Goal: Information Seeking & Learning: Check status

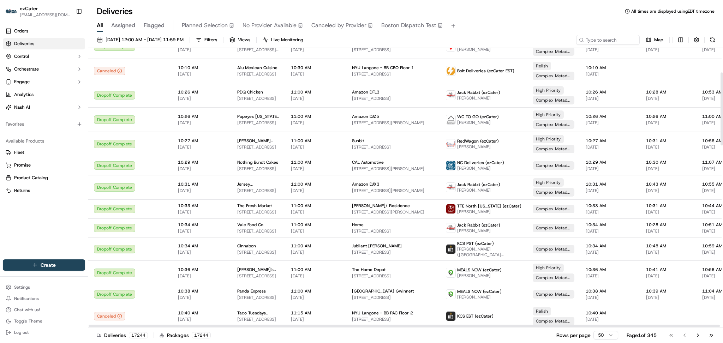
scroll to position [92, 0]
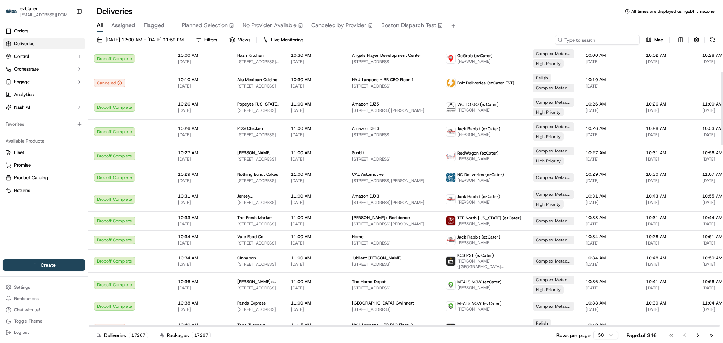
click at [612, 40] on input at bounding box center [597, 40] width 85 height 10
paste input "MQ755F"
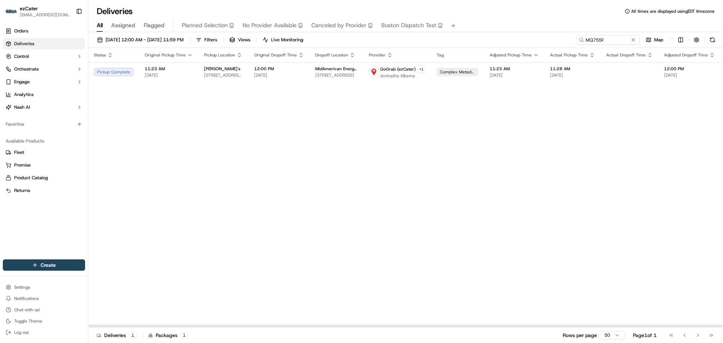
drag, startPoint x: 665, startPoint y: 202, endPoint x: 650, endPoint y: 143, distance: 61.1
click at [665, 200] on div "Status Original Pickup Time Pickup Location Original Dropoff Time Dropoff Locat…" at bounding box center [457, 188] width 739 height 280
drag, startPoint x: 607, startPoint y: 40, endPoint x: 463, endPoint y: 28, distance: 144.9
click at [463, 28] on div "Deliveries All times are displayed using EDT timezone All Assigned Flagged Plan…" at bounding box center [405, 171] width 635 height 343
paste input "KMXAF"
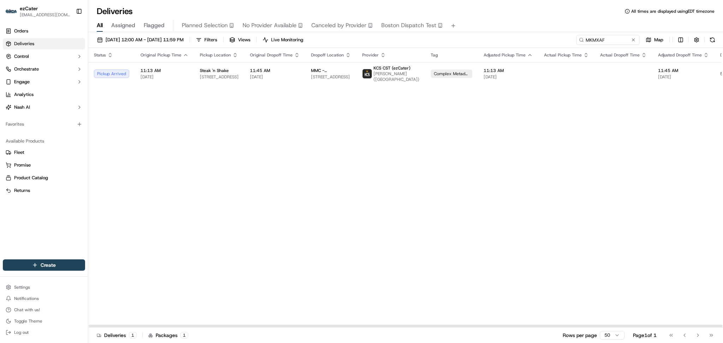
drag, startPoint x: 667, startPoint y: 173, endPoint x: 667, endPoint y: 169, distance: 3.9
click at [667, 172] on div "Status Original Pickup Time Pickup Location Original Dropoff Time Dropoff Locat…" at bounding box center [454, 188] width 733 height 280
drag, startPoint x: 619, startPoint y: 41, endPoint x: 397, endPoint y: 40, distance: 221.8
click at [397, 40] on div "09/01/2025 12:00 AM - 09/30/2025 11:59 PM Filters Views Live Monitoring MKMXAF …" at bounding box center [405, 41] width 635 height 13
paste input "2X9ZG6"
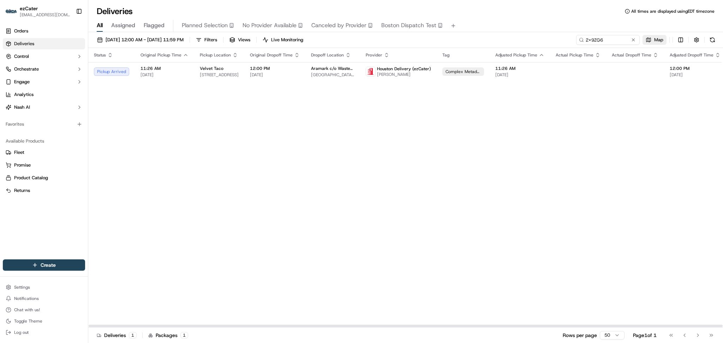
drag, startPoint x: 704, startPoint y: 140, endPoint x: 653, endPoint y: 39, distance: 113.4
click at [704, 137] on div "Status Original Pickup Time Pickup Location Original Dropoff Time Dropoff Locat…" at bounding box center [460, 188] width 745 height 280
drag, startPoint x: 619, startPoint y: 41, endPoint x: 433, endPoint y: 41, distance: 186.1
click at [433, 41] on div "09/01/2025 12:00 AM - 09/30/2025 11:59 PM Filters Views Live Monitoring 2X9ZG6 …" at bounding box center [405, 41] width 635 height 13
paste input "KC6QH7"
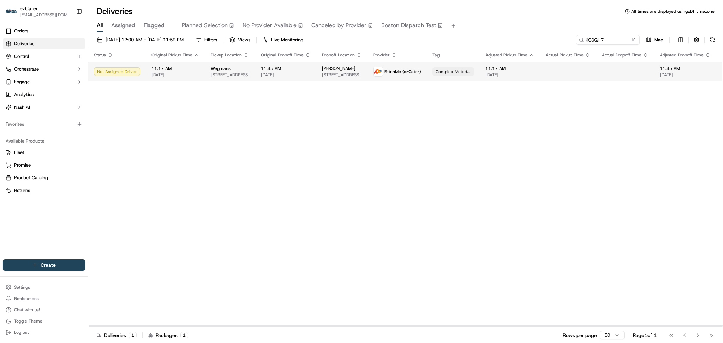
click at [397, 74] on span "FetchMe (ezCater)" at bounding box center [403, 72] width 37 height 6
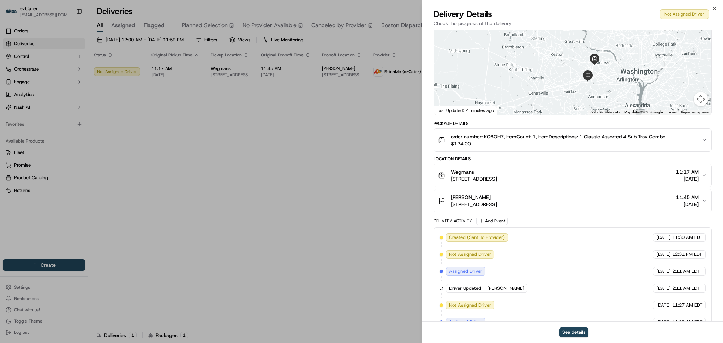
scroll to position [114, 0]
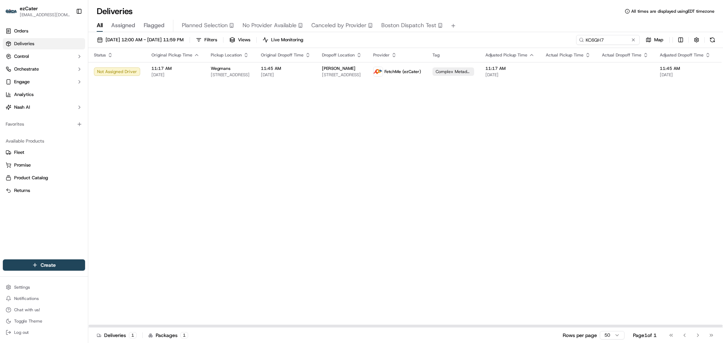
drag, startPoint x: 668, startPoint y: 148, endPoint x: 662, endPoint y: 111, distance: 37.5
click at [669, 146] on div "Status Original Pickup Time Pickup Location Original Dropoff Time Dropoff Locat…" at bounding box center [455, 188] width 735 height 280
drag, startPoint x: 614, startPoint y: 37, endPoint x: 443, endPoint y: 21, distance: 172.0
click at [443, 21] on div "Deliveries All times are displayed using EDT timezone All Assigned Flagged Plan…" at bounding box center [405, 171] width 635 height 343
paste input "2HV3MQ"
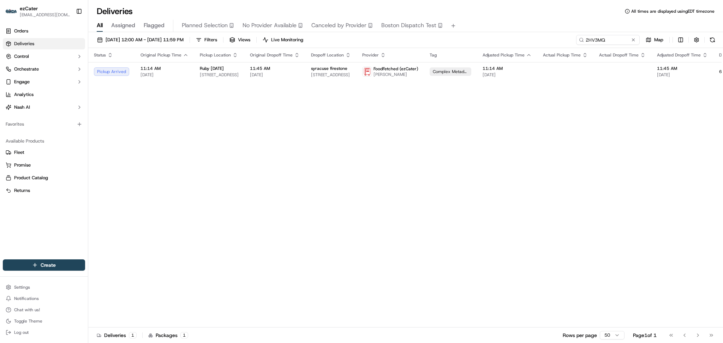
drag, startPoint x: 659, startPoint y: 125, endPoint x: 657, endPoint y: 115, distance: 9.8
click at [659, 122] on div "Status Original Pickup Time Pickup Location Original Dropoff Time Dropoff Locat…" at bounding box center [454, 188] width 732 height 280
drag, startPoint x: 612, startPoint y: 40, endPoint x: 479, endPoint y: 38, distance: 132.8
click at [479, 38] on div "09/01/2025 12:00 AM - 09/30/2025 11:59 PM Filters Views Live Monitoring 2HV3MQ …" at bounding box center [405, 41] width 635 height 13
paste input "KGH1AM"
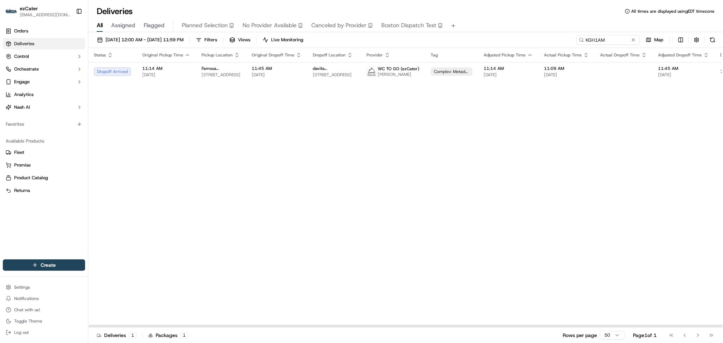
click at [658, 141] on div "Status Original Pickup Time Pickup Location Original Dropoff Time Dropoff Locat…" at bounding box center [454, 188] width 733 height 280
paste input "G8F3Q"
drag, startPoint x: 609, startPoint y: 40, endPoint x: 481, endPoint y: 34, distance: 128.3
click at [482, 34] on div "09/01/2025 12:00 AM - 09/30/2025 11:59 PM Filters Views Live Monitoring G8F3QM …" at bounding box center [405, 188] width 635 height 313
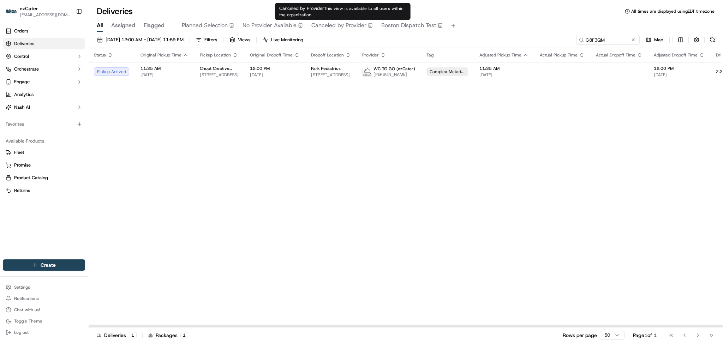
click at [685, 158] on div "Status Original Pickup Time Pickup Location Original Dropoff Time Dropoff Locat…" at bounding box center [452, 188] width 729 height 280
drag, startPoint x: 625, startPoint y: 38, endPoint x: 456, endPoint y: 37, distance: 169.5
click at [456, 37] on div "09/01/2025 12:00 AM - 09/30/2025 11:59 PM Filters Views Live Monitoring G8F3QM …" at bounding box center [405, 41] width 635 height 13
paste input "RW9XT7"
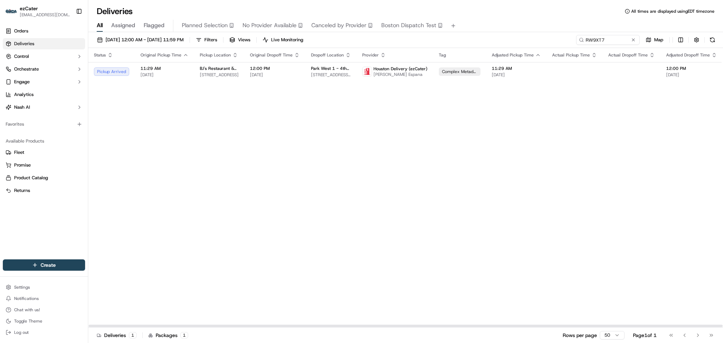
click at [699, 163] on div "Status Original Pickup Time Pickup Location Original Dropoff Time Dropoff Locat…" at bounding box center [459, 188] width 742 height 280
paste input "XER-3J2"
drag, startPoint x: 611, startPoint y: 38, endPoint x: 453, endPoint y: 34, distance: 158.6
click at [454, 34] on div "09/01/2025 12:00 AM - 09/30/2025 11:59 PM Filters Views Live Monitoring XER-3J2…" at bounding box center [405, 188] width 635 height 313
click at [647, 106] on div "Status Original Pickup Time Pickup Location Original Dropoff Time Dropoff Locat…" at bounding box center [457, 188] width 738 height 280
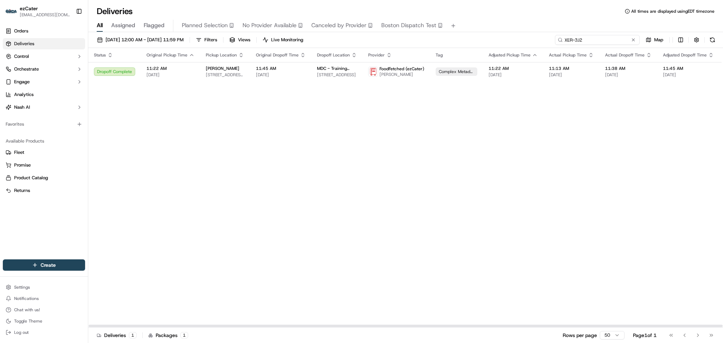
paste input "RW9XT7"
drag, startPoint x: 609, startPoint y: 41, endPoint x: 449, endPoint y: 32, distance: 160.5
click at [449, 32] on div "09/01/2025 12:00 AM - 09/30/2025 11:59 PM Filters Views Live Monitoring RW9XT7 …" at bounding box center [405, 188] width 635 height 313
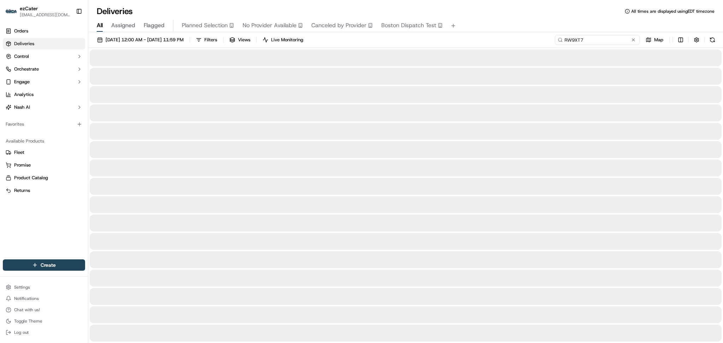
click at [609, 40] on input "RW9XT7" at bounding box center [597, 40] width 85 height 10
type input "RW9XT7"
click at [619, 41] on input "RW9XT7" at bounding box center [597, 40] width 85 height 10
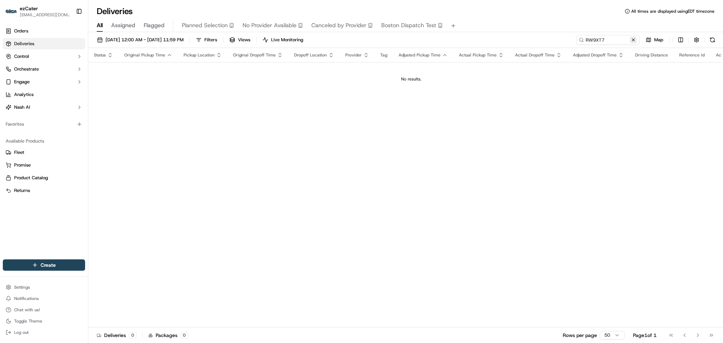
click at [632, 39] on button at bounding box center [633, 39] width 7 height 7
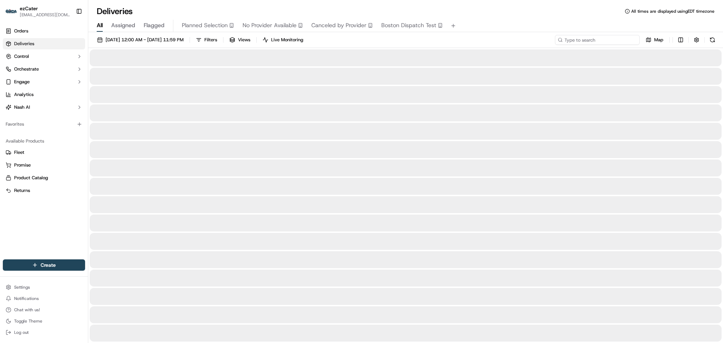
click at [605, 39] on input at bounding box center [597, 40] width 85 height 10
paste input "RW9XT7"
type input "RW9XT7"
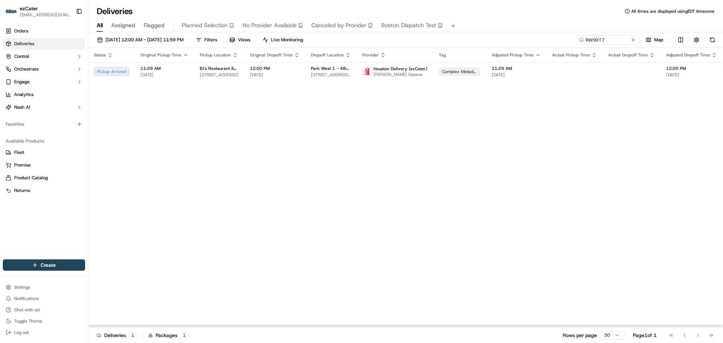
click at [696, 125] on div "Status Original Pickup Time Pickup Location Original Dropoff Time Dropoff Locat…" at bounding box center [459, 188] width 742 height 280
drag, startPoint x: 629, startPoint y: 41, endPoint x: 537, endPoint y: 40, distance: 91.5
click at [537, 40] on div "09/01/2025 12:00 AM - 09/30/2025 11:59 PM Filters Views Live Monitoring RW9XT7 …" at bounding box center [405, 41] width 635 height 13
click at [624, 40] on input "RW9XT7" at bounding box center [597, 40] width 85 height 10
drag, startPoint x: 612, startPoint y: 37, endPoint x: 500, endPoint y: 37, distance: 111.2
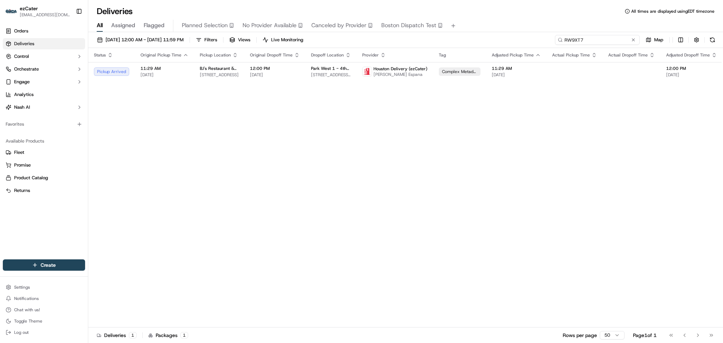
click at [500, 37] on div "09/01/2025 12:00 AM - 09/30/2025 11:59 PM Filters Views Live Monitoring RW9XT7 …" at bounding box center [405, 41] width 635 height 13
click at [635, 41] on button at bounding box center [633, 39] width 7 height 7
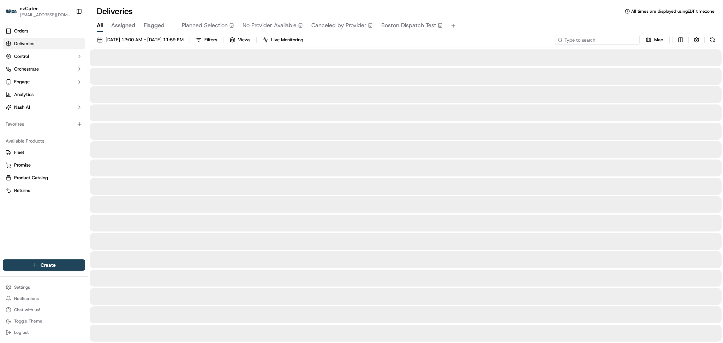
click at [602, 42] on input at bounding box center [597, 40] width 85 height 10
paste input "2X9ZG6"
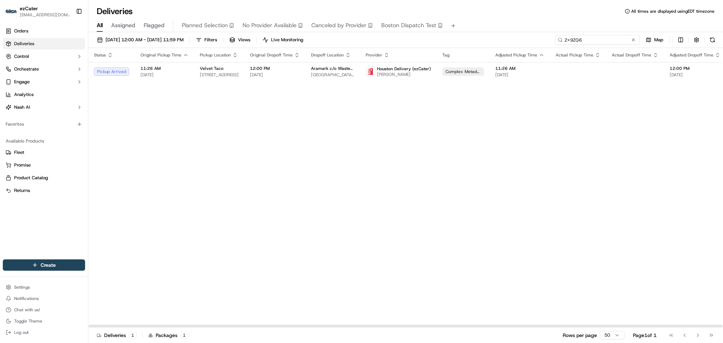
paste input "CCR9HY"
drag, startPoint x: 586, startPoint y: 40, endPoint x: 445, endPoint y: 28, distance: 141.1
click at [445, 28] on div "Deliveries All times are displayed using EDT timezone All Assigned Flagged Plan…" at bounding box center [405, 171] width 635 height 343
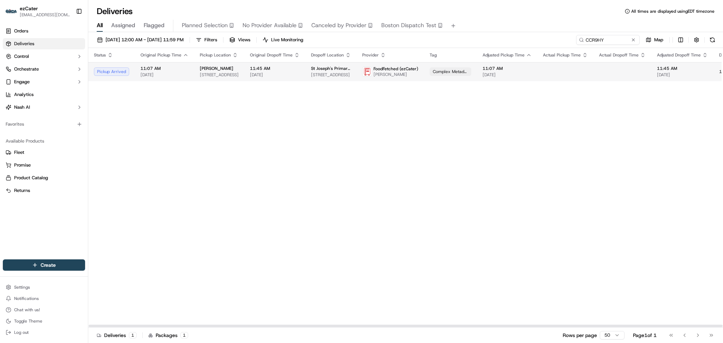
click at [363, 75] on img at bounding box center [367, 71] width 9 height 9
drag, startPoint x: 647, startPoint y: 123, endPoint x: 643, endPoint y: 112, distance: 11.6
click at [646, 120] on div "Status Original Pickup Time Pickup Location Original Dropoff Time Dropoff Locat…" at bounding box center [454, 188] width 732 height 280
drag, startPoint x: 613, startPoint y: 35, endPoint x: 457, endPoint y: 25, distance: 156.4
click at [457, 25] on div "Deliveries All times are displayed using EDT timezone All Assigned Flagged Plan…" at bounding box center [405, 171] width 635 height 343
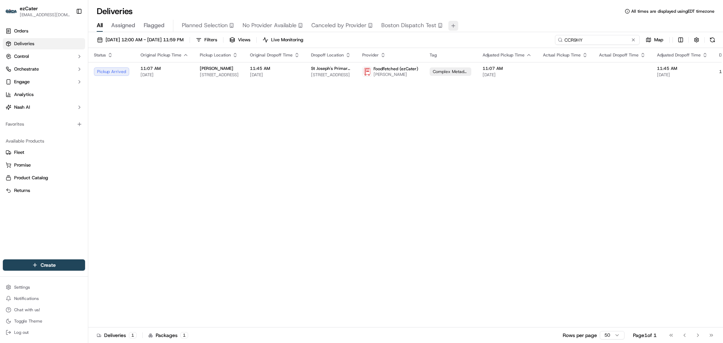
paste input "2X9ZG6"
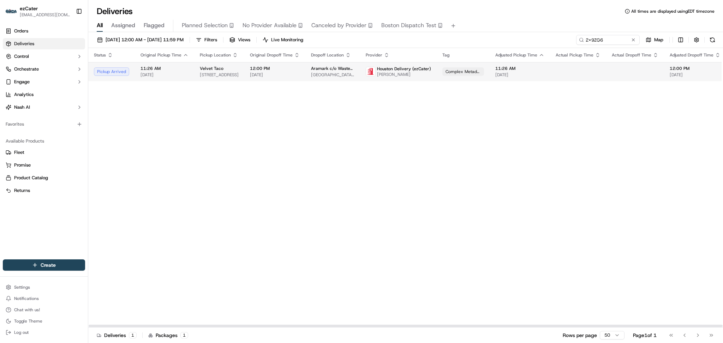
drag, startPoint x: 651, startPoint y: 108, endPoint x: 630, endPoint y: 73, distance: 41.4
click at [649, 103] on div "Status Original Pickup Time Pickup Location Original Dropoff Time Dropoff Locat…" at bounding box center [460, 188] width 745 height 280
drag, startPoint x: 606, startPoint y: 30, endPoint x: 572, endPoint y: 30, distance: 34.3
click at [572, 30] on div "All Assigned Flagged Planned Selection No Provider Available Canceled by Provid…" at bounding box center [405, 26] width 635 height 12
drag, startPoint x: 613, startPoint y: 42, endPoint x: 609, endPoint y: 41, distance: 4.6
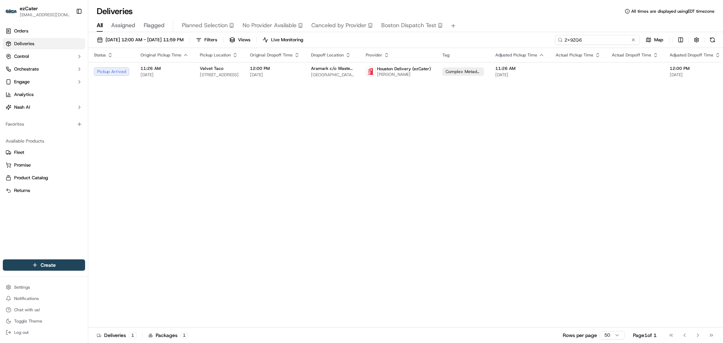
click at [612, 42] on input "2X9ZG6" at bounding box center [597, 40] width 85 height 10
drag, startPoint x: 594, startPoint y: 37, endPoint x: 488, endPoint y: 37, distance: 106.6
click at [488, 37] on div "09/01/2025 12:00 AM - 09/30/2025 11:59 PM Filters Views Live Monitoring 2X9ZG6 …" at bounding box center [405, 41] width 635 height 13
paste input
drag, startPoint x: 686, startPoint y: 143, endPoint x: 684, endPoint y: 137, distance: 6.7
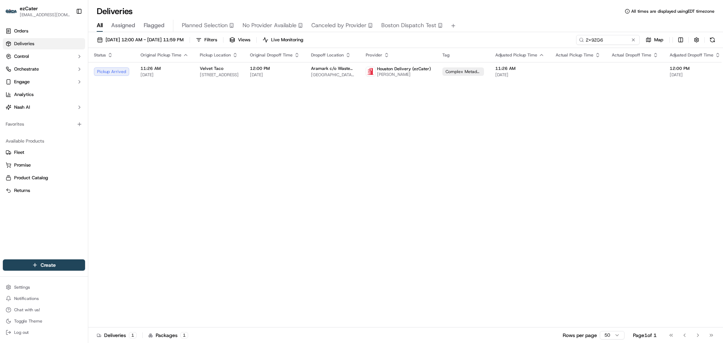
click at [685, 143] on div "Status Original Pickup Time Pickup Location Original Dropoff Time Dropoff Locat…" at bounding box center [460, 188] width 745 height 280
drag, startPoint x: 616, startPoint y: 41, endPoint x: 489, endPoint y: 38, distance: 127.2
click at [489, 38] on div "09/01/2025 12:00 AM - 09/30/2025 11:59 PM Filters Views Live Monitoring 2X9ZG6 …" at bounding box center [405, 41] width 635 height 13
paste input "Y0FF0Y"
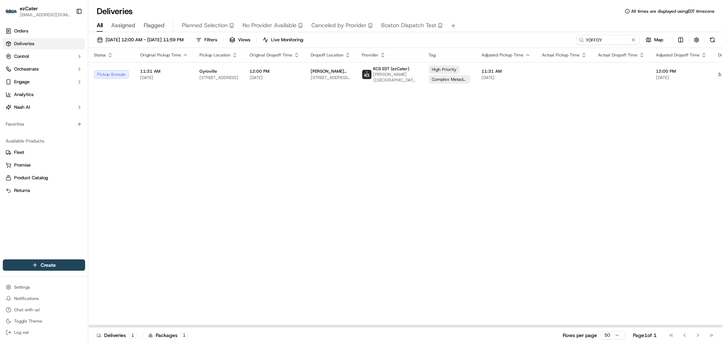
click at [682, 186] on div "Status Original Pickup Time Pickup Location Original Dropoff Time Dropoff Locat…" at bounding box center [453, 188] width 731 height 280
drag, startPoint x: 581, startPoint y: 39, endPoint x: 447, endPoint y: 39, distance: 133.8
click at [447, 39] on div "09/01/2025 12:00 AM - 09/30/2025 11:59 PM Filters Views Live Monitoring Y0FF0Y …" at bounding box center [405, 41] width 635 height 13
paste input "2X9ZG6"
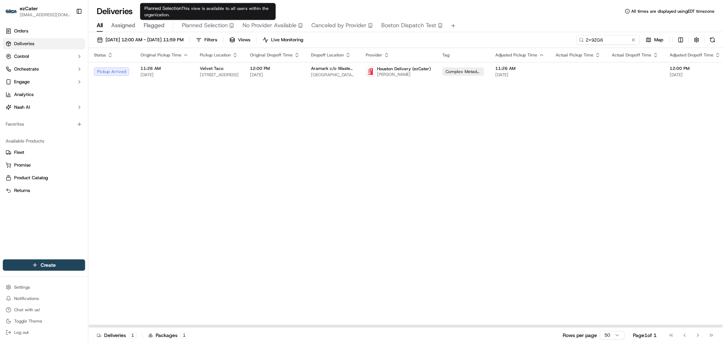
drag, startPoint x: 228, startPoint y: 206, endPoint x: 237, endPoint y: 203, distance: 8.7
click at [228, 206] on div "Status Original Pickup Time Pickup Location Original Dropoff Time Dropoff Locat…" at bounding box center [460, 188] width 745 height 280
paste input "QQPQ22"
drag, startPoint x: 612, startPoint y: 38, endPoint x: 483, endPoint y: 37, distance: 128.9
click at [486, 36] on div "09/01/2025 12:00 AM - 09/30/2025 11:59 PM Filters Views Live Monitoring QQPQ22 …" at bounding box center [405, 41] width 635 height 13
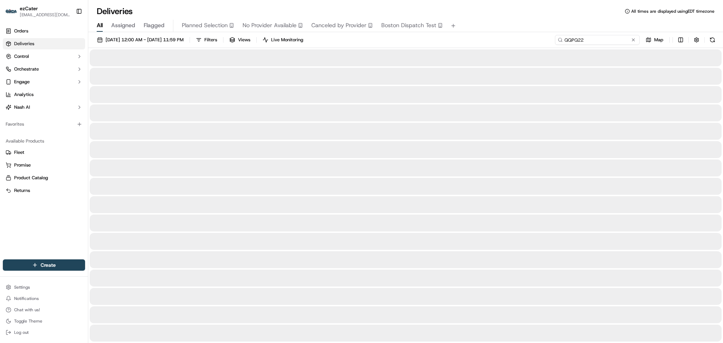
click at [608, 39] on input "QQPQ22" at bounding box center [597, 40] width 85 height 10
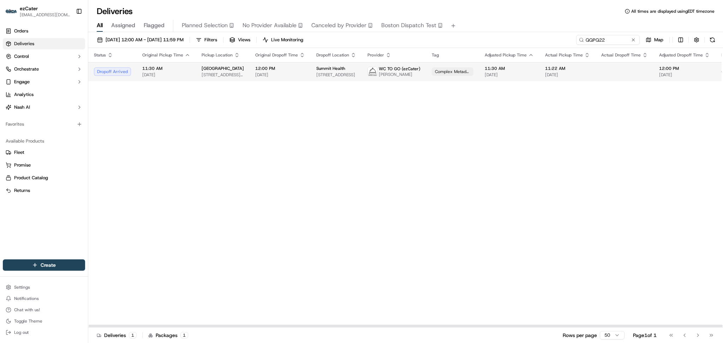
click at [507, 78] on span "09/17/2025" at bounding box center [509, 75] width 49 height 6
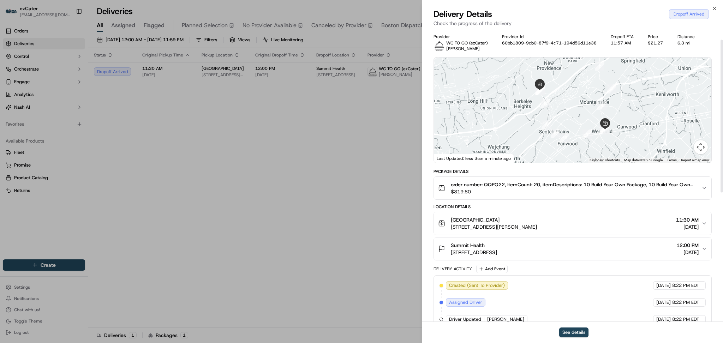
scroll to position [47, 0]
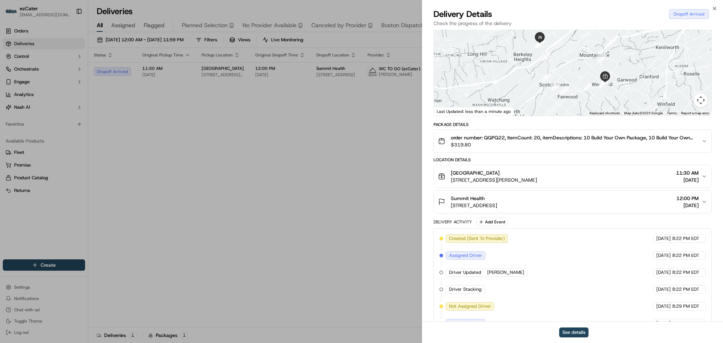
click at [704, 201] on icon "button" at bounding box center [705, 202] width 6 height 6
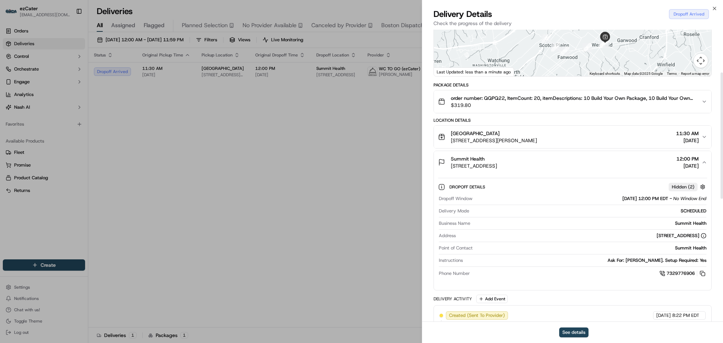
scroll to position [141, 0]
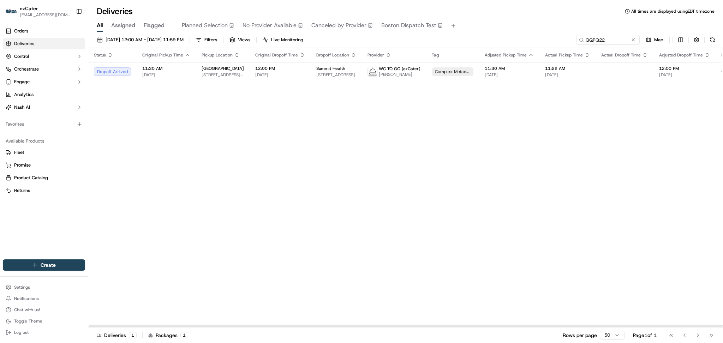
drag, startPoint x: 596, startPoint y: 146, endPoint x: 597, endPoint y: 141, distance: 4.6
click at [597, 143] on div "Status Original Pickup Time Pickup Location Original Dropoff Time Dropoff Locat…" at bounding box center [455, 188] width 735 height 280
drag, startPoint x: 605, startPoint y: 41, endPoint x: 532, endPoint y: 38, distance: 72.5
click at [532, 38] on div "09/01/2025 12:00 AM - 09/30/2025 11:59 PM Filters Views Live Monitoring QQPQ22 …" at bounding box center [405, 41] width 635 height 13
click at [610, 37] on input "QQPQ22" at bounding box center [597, 40] width 85 height 10
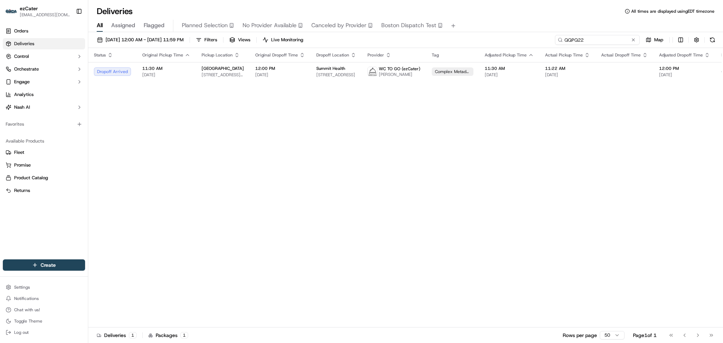
drag, startPoint x: 608, startPoint y: 41, endPoint x: 532, endPoint y: 42, distance: 75.6
click at [533, 42] on div "09/01/2025 12:00 AM - 09/30/2025 11:59 PM Filters Views Live Monitoring QQPQ22 …" at bounding box center [405, 41] width 635 height 13
paste input "Y0FF0Y"
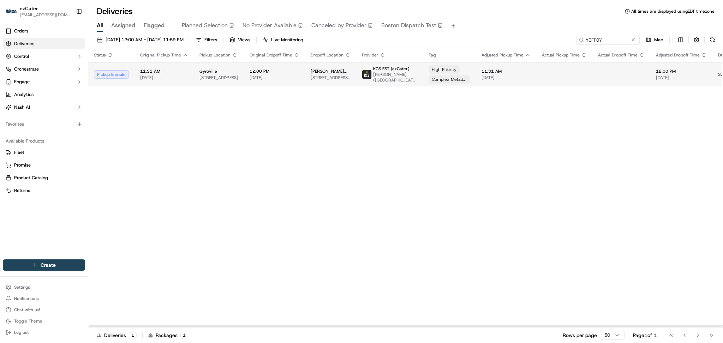
click at [295, 78] on span "09/17/2025" at bounding box center [275, 78] width 50 height 6
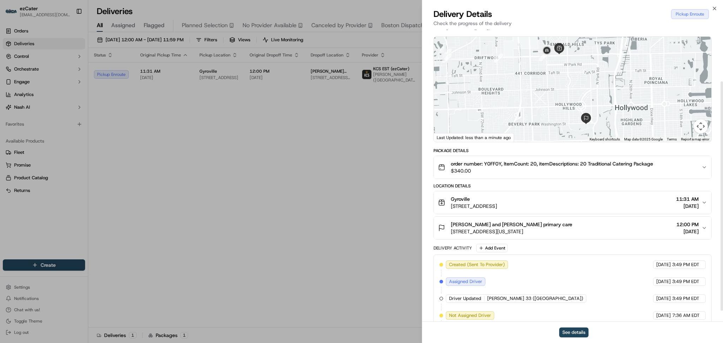
scroll to position [80, 0]
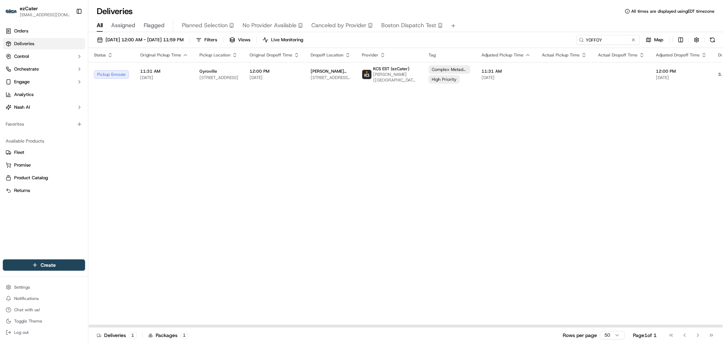
click at [590, 154] on div "Status Original Pickup Time Pickup Location Original Dropoff Time Dropoff Locat…" at bounding box center [453, 188] width 731 height 280
drag, startPoint x: 605, startPoint y: 37, endPoint x: 489, endPoint y: 36, distance: 115.8
click at [489, 36] on div "09/01/2025 12:00 AM - 09/30/2025 11:59 PM Filters Views Live Monitoring Y0FF0Y …" at bounding box center [405, 41] width 635 height 13
paste input "CXH5GA"
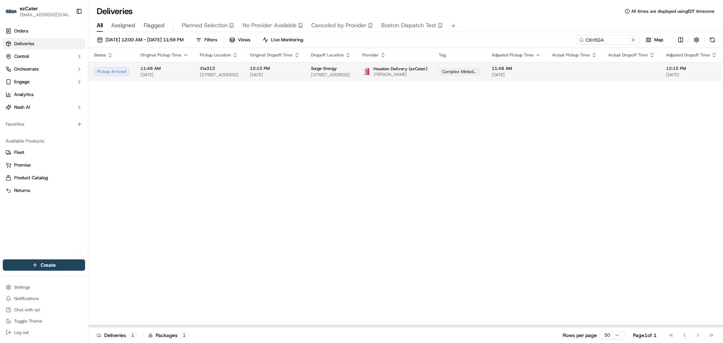
click at [252, 68] on span "12:15 PM" at bounding box center [275, 69] width 50 height 6
click at [620, 84] on div "Status Original Pickup Time Pickup Location Original Dropoff Time Dropoff Locat…" at bounding box center [459, 188] width 742 height 280
paste input "QQPQ22"
drag, startPoint x: 608, startPoint y: 40, endPoint x: 432, endPoint y: 40, distance: 176.2
click at [432, 40] on div "09/01/2025 12:00 AM - 09/30/2025 11:59 PM Filters Views Live Monitoring CXH5GA …" at bounding box center [405, 41] width 635 height 13
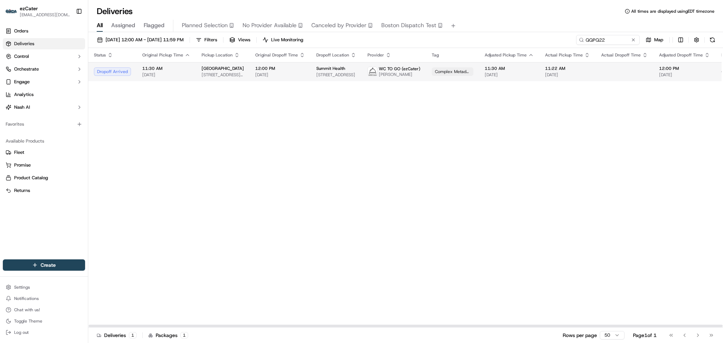
click at [581, 79] on td "11:22 AM 09/17/2025" at bounding box center [568, 71] width 56 height 19
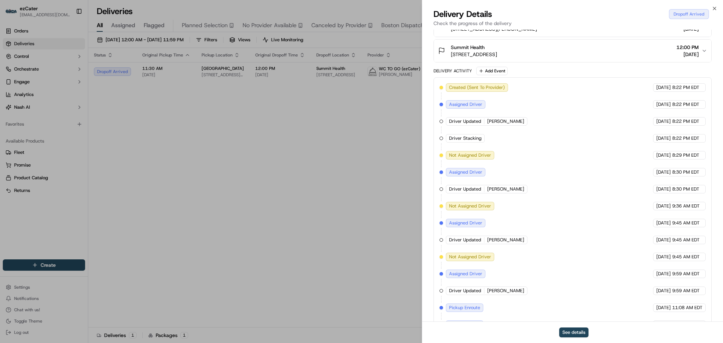
scroll to position [79, 0]
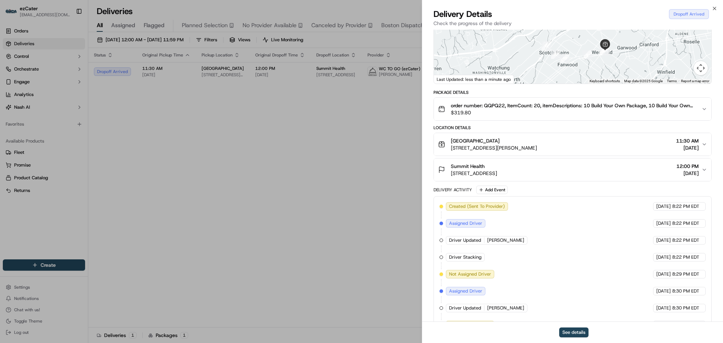
click at [694, 170] on span "09/17/2025" at bounding box center [688, 173] width 22 height 7
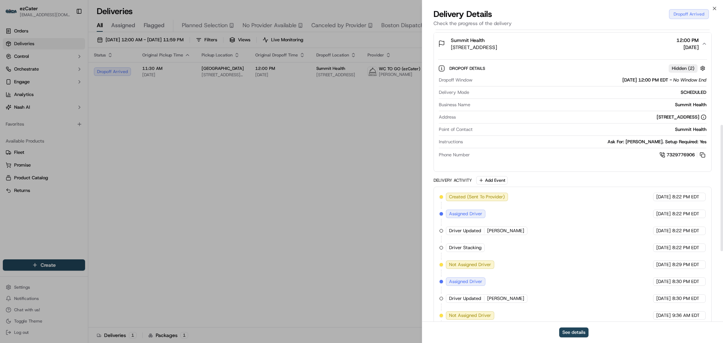
scroll to position [220, 0]
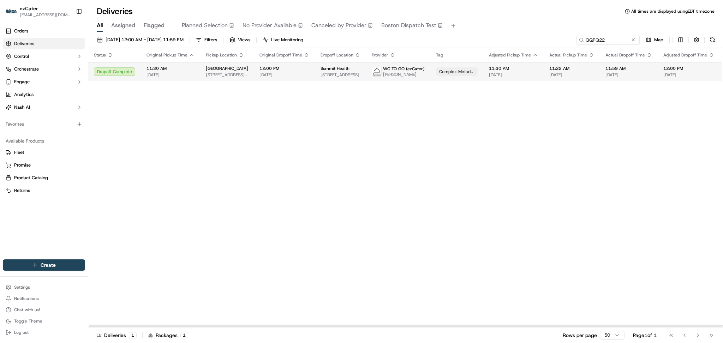
click at [261, 76] on span "09/17/2025" at bounding box center [285, 75] width 50 height 6
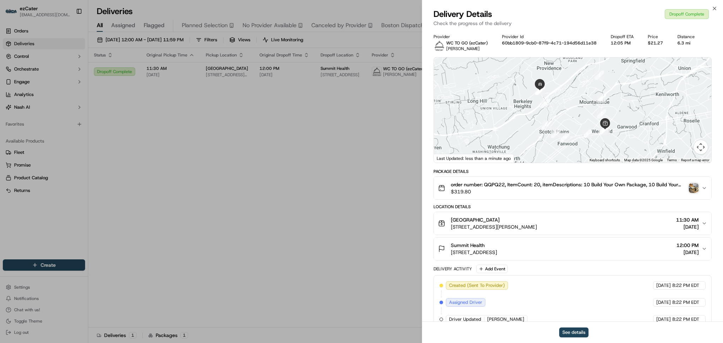
click at [691, 189] on img "button" at bounding box center [694, 188] width 10 height 10
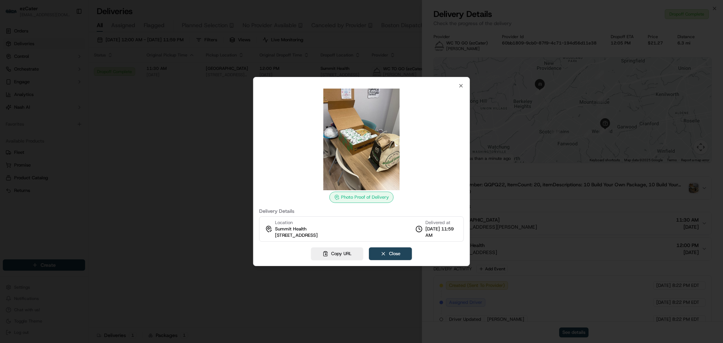
click at [189, 167] on div at bounding box center [361, 171] width 723 height 343
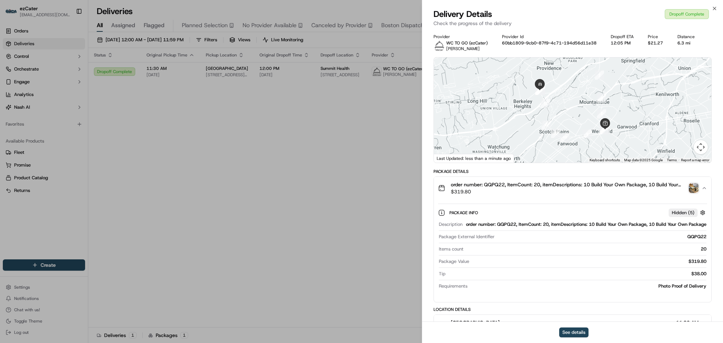
click at [688, 190] on div "order number: QQPQ22, ItemCount: 20, itemDescriptions: 10 Build Your Own Packag…" at bounding box center [569, 188] width 263 height 14
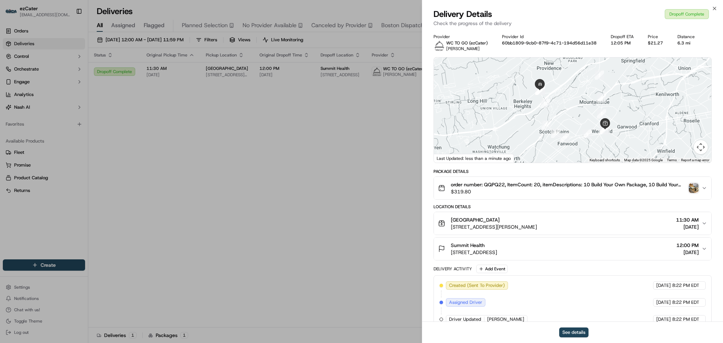
click at [696, 185] on img "button" at bounding box center [694, 188] width 10 height 10
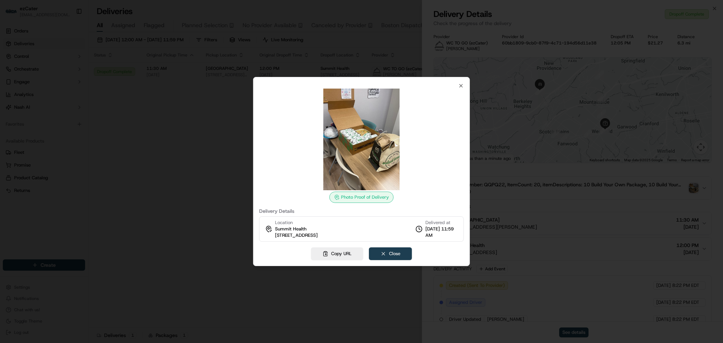
click at [397, 255] on button "Close" at bounding box center [390, 254] width 43 height 13
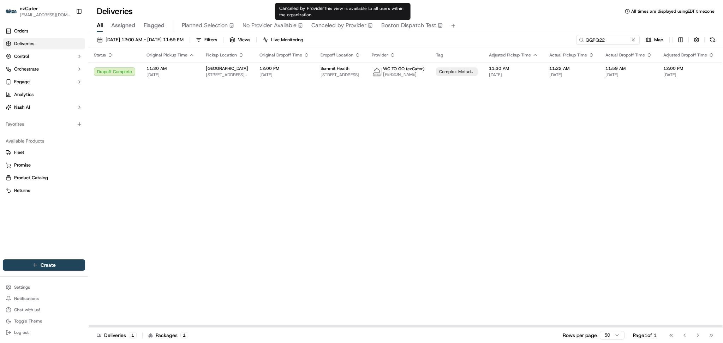
click at [301, 190] on div "Status Original Pickup Time Pickup Location Original Dropoff Time Dropoff Locat…" at bounding box center [457, 188] width 739 height 280
paste input "P7W9FC"
drag, startPoint x: 602, startPoint y: 37, endPoint x: 515, endPoint y: 37, distance: 87.2
click at [515, 37] on div "09/01/2025 12:00 AM - 09/30/2025 11:59 PM Filters Views Live Monitoring QQPQ22 …" at bounding box center [405, 41] width 635 height 13
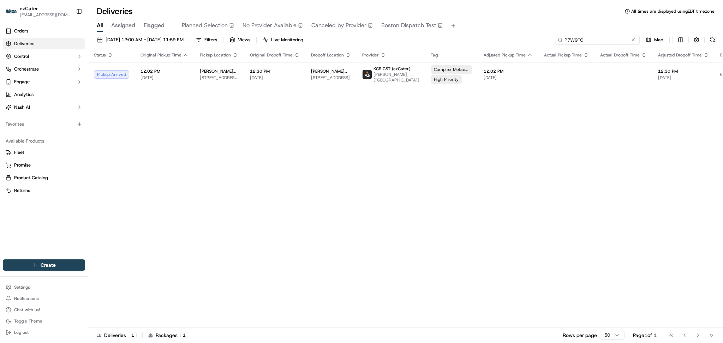
drag, startPoint x: 620, startPoint y: 38, endPoint x: 515, endPoint y: 41, distance: 105.6
click at [515, 41] on div "09/01/2025 12:00 AM - 09/30/2025 11:59 PM Filters Views Live Monitoring P7W9FC …" at bounding box center [405, 41] width 635 height 13
paste input "1R1GVP"
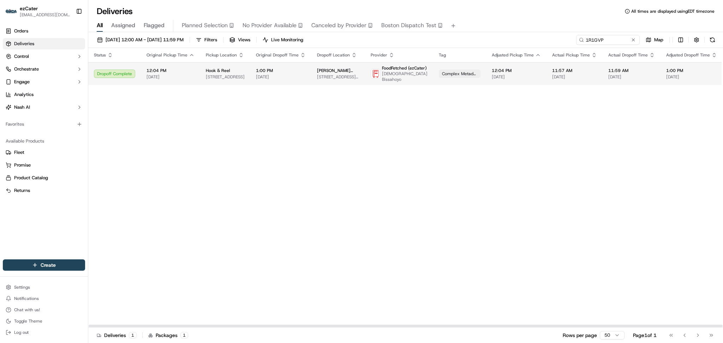
click at [620, 70] on span "11:59 AM" at bounding box center [631, 71] width 47 height 6
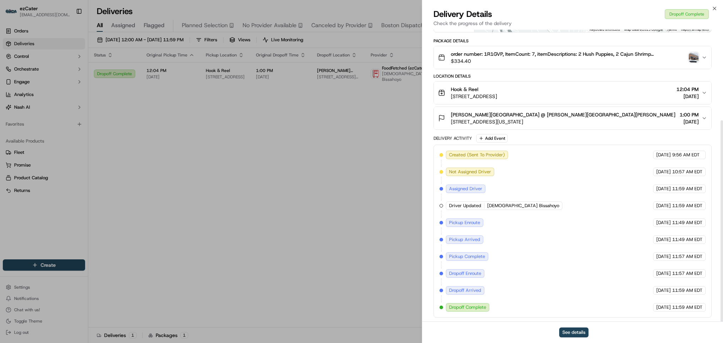
scroll to position [131, 0]
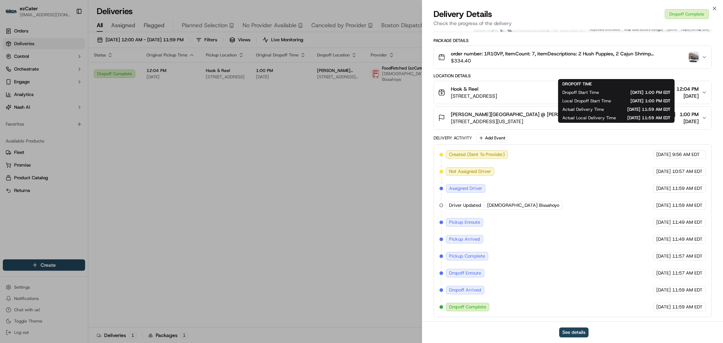
click at [427, 200] on div "Provider FoodFetched (ezCater) Allah Bissahoyo Provider Id 955d562f-48e8-08f3-2…" at bounding box center [572, 110] width 301 height 423
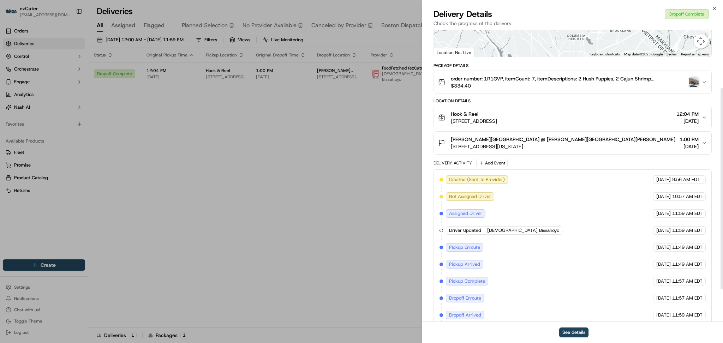
scroll to position [84, 0]
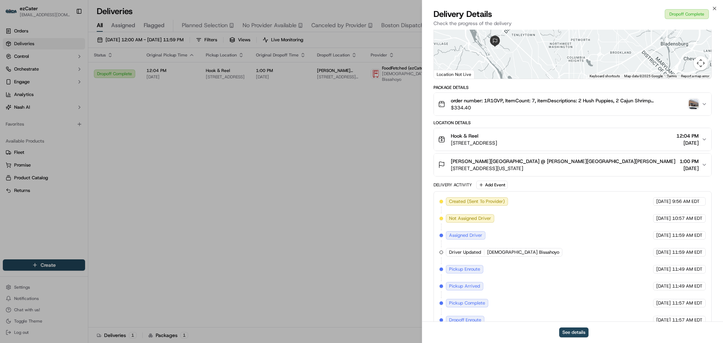
drag, startPoint x: 103, startPoint y: 155, endPoint x: 189, endPoint y: 6, distance: 171.8
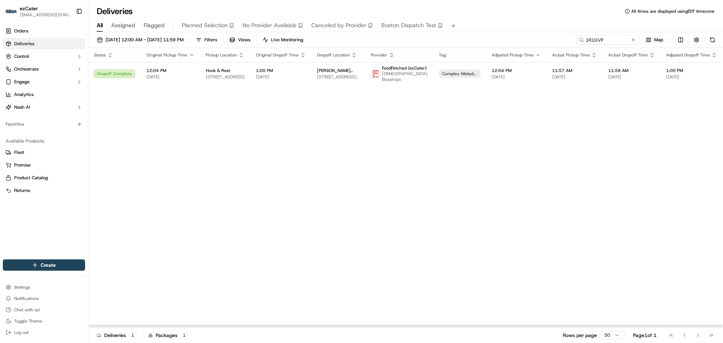
click at [618, 164] on div "Status Original Pickup Time Pickup Location Original Dropoff Time Dropoff Locat…" at bounding box center [459, 188] width 742 height 280
paste input "MK8-EP4"
drag, startPoint x: 590, startPoint y: 36, endPoint x: 505, endPoint y: 31, distance: 85.2
click at [505, 31] on div "Deliveries All times are displayed using EDT timezone All Assigned Flagged Plan…" at bounding box center [405, 171] width 635 height 343
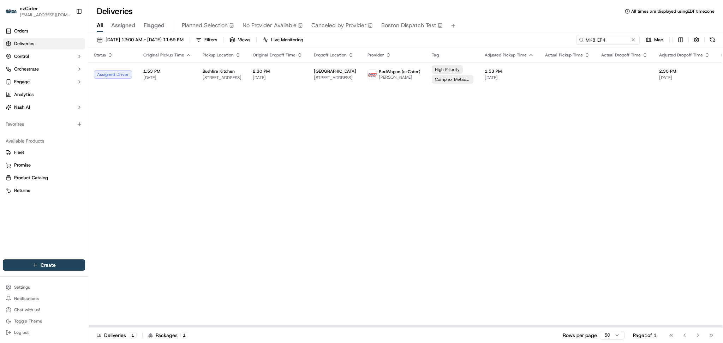
click at [626, 200] on div "Status Original Pickup Time Pickup Location Original Dropoff Time Dropoff Locat…" at bounding box center [455, 188] width 735 height 280
paste input "WK6H6"
drag, startPoint x: 553, startPoint y: 39, endPoint x: 441, endPoint y: 39, distance: 111.2
click at [441, 39] on div "09/01/2025 12:00 AM - 09/30/2025 11:59 PM Filters Views Live Monitoring MK8-EP4…" at bounding box center [405, 41] width 635 height 13
drag, startPoint x: 608, startPoint y: 225, endPoint x: 602, endPoint y: 229, distance: 7.2
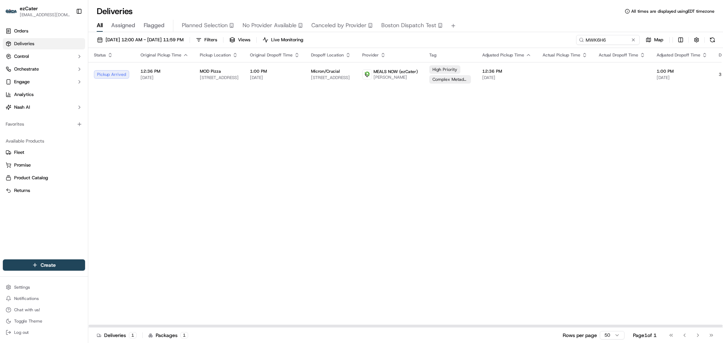
click at [608, 225] on div "Status Original Pickup Time Pickup Location Original Dropoff Time Dropoff Locat…" at bounding box center [454, 188] width 732 height 280
drag, startPoint x: 611, startPoint y: 41, endPoint x: 500, endPoint y: 36, distance: 111.3
click at [500, 36] on div "09/01/2025 12:00 AM - 09/30/2025 11:59 PM Filters Views Live Monitoring MWK6H6 …" at bounding box center [405, 41] width 635 height 13
paste input "KWW-T6W"
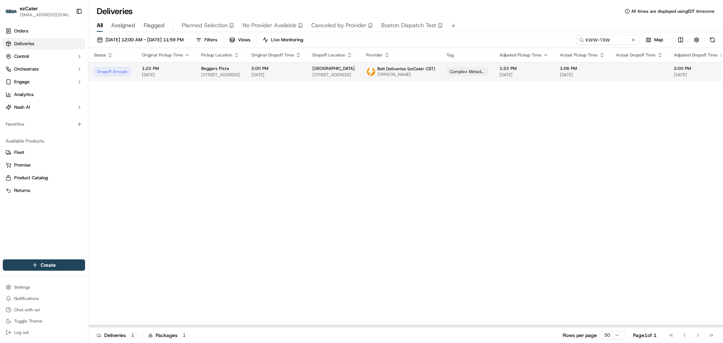
click at [642, 79] on td at bounding box center [640, 71] width 58 height 19
drag, startPoint x: 656, startPoint y: 136, endPoint x: 648, endPoint y: 118, distance: 20.1
click at [656, 132] on div "Status Original Pickup Time Pickup Location Original Dropoff Time Dropoff Locat…" at bounding box center [462, 188] width 749 height 280
paste input "MWK6H6"
drag, startPoint x: 613, startPoint y: 40, endPoint x: 485, endPoint y: 39, distance: 128.2
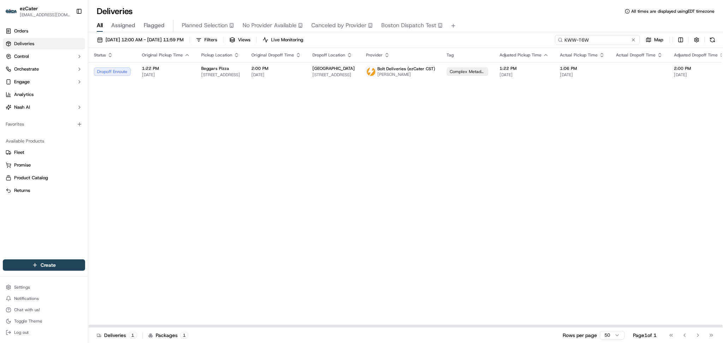
click at [485, 39] on div "09/01/2025 12:00 AM - 09/30/2025 11:59 PM Filters Views Live Monitoring KWW-T6W…" at bounding box center [405, 41] width 635 height 13
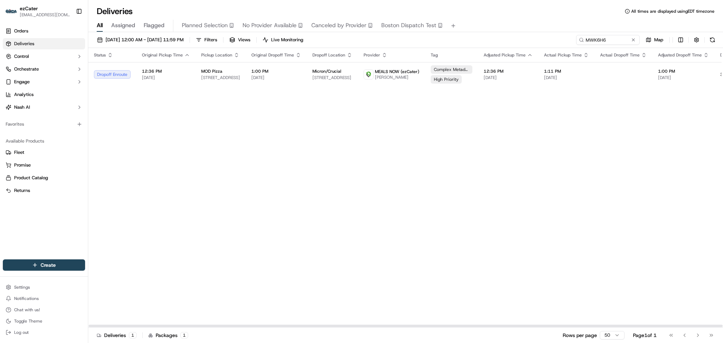
click at [658, 174] on div "Status Original Pickup Time Pickup Location Original Dropoff Time Dropoff Locat…" at bounding box center [454, 188] width 733 height 280
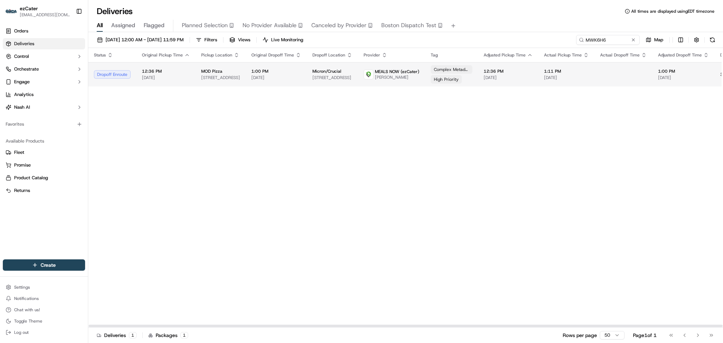
click at [307, 75] on td "Micron/Crucial 3475 E Commercial Ct, Meridian, ID 83642, USA" at bounding box center [332, 74] width 51 height 24
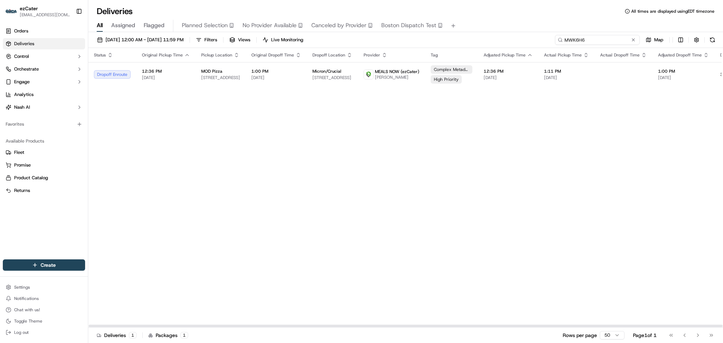
drag, startPoint x: 608, startPoint y: 36, endPoint x: 531, endPoint y: 37, distance: 77.0
click at [531, 37] on div "09/01/2025 12:00 AM - 09/30/2025 11:59 PM Filters Views Live Monitoring MWK6H6 …" at bounding box center [405, 41] width 635 height 13
paste input "FVTJZF"
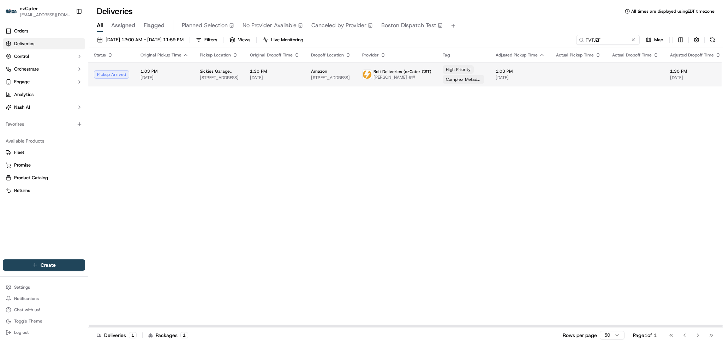
click at [305, 71] on td "Amazon 8376 N 72nd St, Omaha, NE 68122, USA" at bounding box center [330, 74] width 51 height 24
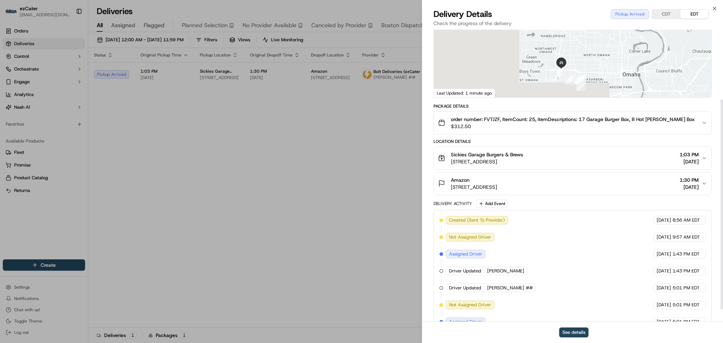
scroll to position [114, 0]
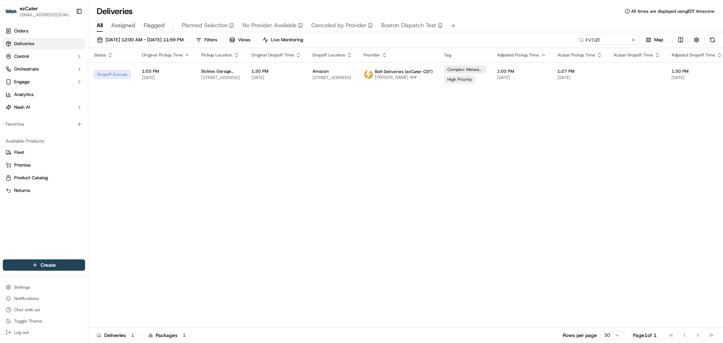
drag, startPoint x: 563, startPoint y: 35, endPoint x: 612, endPoint y: 47, distance: 50.8
click at [509, 37] on div "09/01/2025 12:00 AM - 09/30/2025 11:59 PM Filters Views Live Monitoring FVTJZF …" at bounding box center [405, 188] width 635 height 313
click at [612, 38] on input "FVTJZF" at bounding box center [597, 40] width 85 height 10
drag, startPoint x: 614, startPoint y: 40, endPoint x: 484, endPoint y: 41, distance: 129.2
click at [484, 41] on div "09/01/2025 12:00 AM - 09/30/2025 11:59 PM Filters Views Live Monitoring FVTJZF …" at bounding box center [405, 41] width 635 height 13
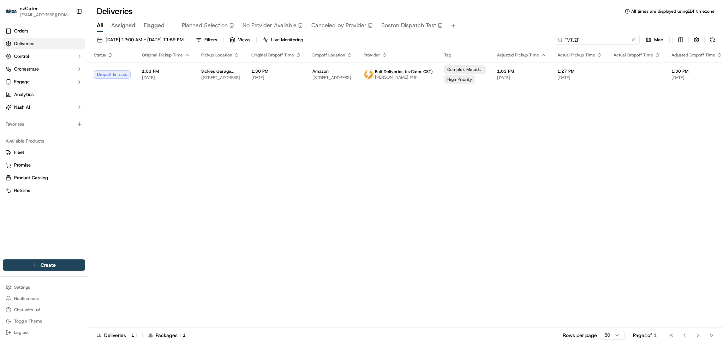
paste input "WWC-27"
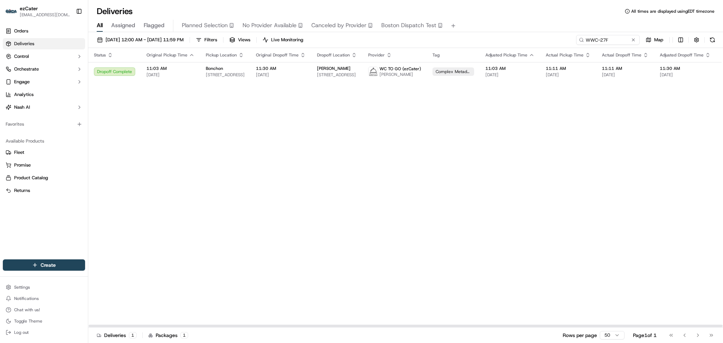
click at [626, 184] on div "Status Original Pickup Time Pickup Location Original Dropoff Time Dropoff Locat…" at bounding box center [455, 188] width 735 height 280
drag, startPoint x: 605, startPoint y: 198, endPoint x: 595, endPoint y: 141, distance: 57.8
click at [605, 194] on div "Status Original Pickup Time Pickup Location Original Dropoff Time Dropoff Locat…" at bounding box center [455, 188] width 735 height 280
drag, startPoint x: 606, startPoint y: 39, endPoint x: 512, endPoint y: 38, distance: 94.3
click at [512, 38] on div "09/01/2025 12:00 AM - 09/30/2025 11:59 PM Filters Views Live Monitoring WWC-27F…" at bounding box center [405, 41] width 635 height 13
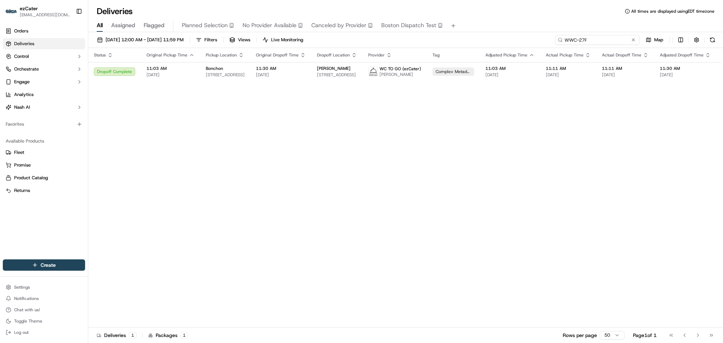
paste input "MEGMQH"
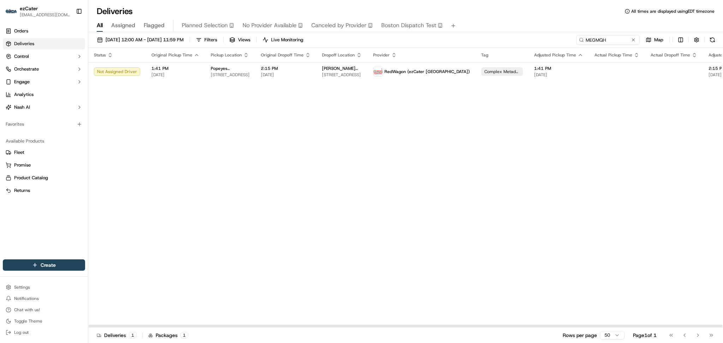
click at [628, 213] on div "Status Original Pickup Time Pickup Location Original Dropoff Time Dropoff Locat…" at bounding box center [480, 188] width 784 height 280
paste input "P7W-9FC/"
drag, startPoint x: 614, startPoint y: 39, endPoint x: 483, endPoint y: 40, distance: 131.4
click at [483, 40] on div "09/01/2025 12:00 AM - 09/30/2025 11:59 PM Filters Views Live Monitoring P7W-9FC…" at bounding box center [405, 41] width 635 height 13
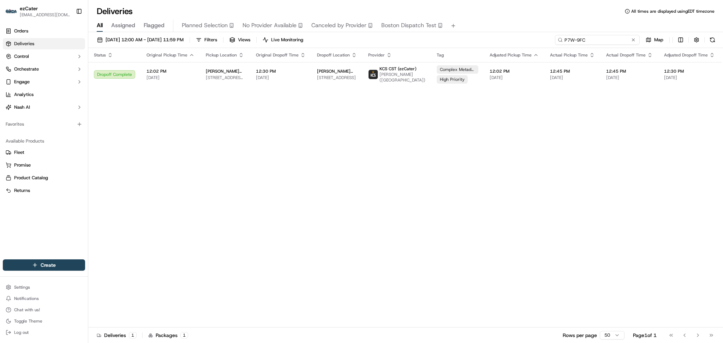
drag, startPoint x: 624, startPoint y: 38, endPoint x: 457, endPoint y: 38, distance: 166.7
click at [457, 38] on div "09/01/2025 12:00 AM - 09/30/2025 11:59 PM Filters Views Live Monitoring P7W-9FC…" at bounding box center [405, 41] width 635 height 13
paste input "V70-XAH"
drag, startPoint x: 613, startPoint y: 38, endPoint x: 516, endPoint y: 38, distance: 97.8
click at [516, 38] on div "09/01/2025 12:00 AM - 09/30/2025 11:59 PM Filters Views Live Monitoring V70-XAH…" at bounding box center [405, 41] width 635 height 13
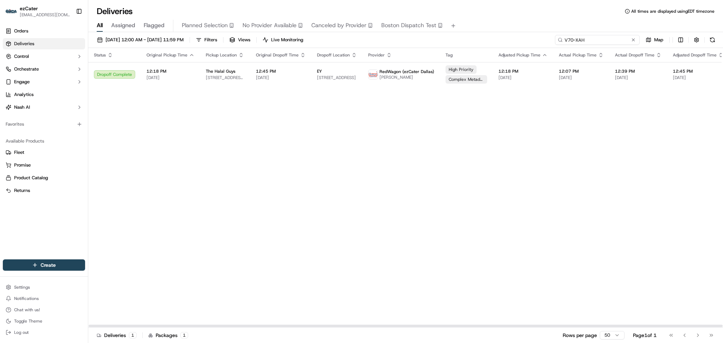
paste input "MEG-MQ"
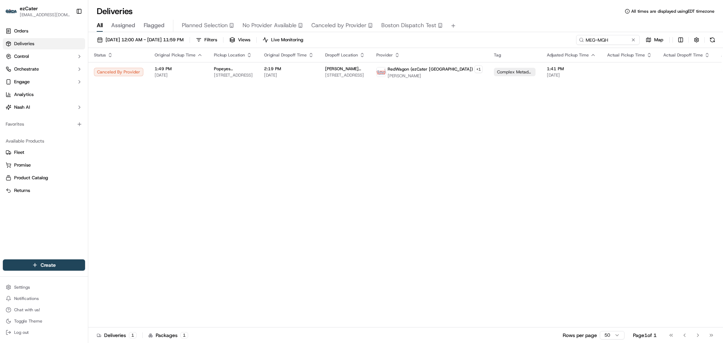
drag, startPoint x: 578, startPoint y: 190, endPoint x: 583, endPoint y: 173, distance: 17.7
click at [578, 190] on div "Status Original Pickup Time Pickup Location Original Dropoff Time Dropoff Locat…" at bounding box center [486, 188] width 797 height 280
paste input "02WG7E"
drag, startPoint x: 608, startPoint y: 42, endPoint x: 464, endPoint y: 42, distance: 144.4
click at [464, 42] on div "09/01/2025 12:00 AM - 09/30/2025 11:59 PM Filters Views Live Monitoring 02WG7E …" at bounding box center [405, 41] width 635 height 13
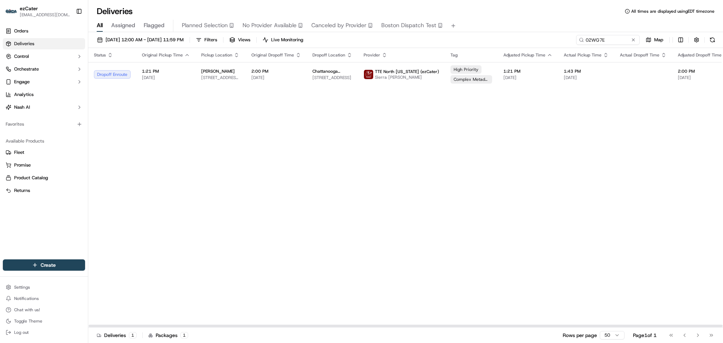
click at [636, 200] on div "Status Original Pickup Time Pickup Location Original Dropoff Time Dropoff Locat…" at bounding box center [464, 188] width 753 height 280
drag, startPoint x: 611, startPoint y: 41, endPoint x: 469, endPoint y: 41, distance: 141.6
click at [477, 41] on div "09/01/2025 12:00 AM - 09/30/2025 11:59 PM Filters Views Live Monitoring 02WG7E …" at bounding box center [405, 41] width 635 height 13
paste input "W2PR1"
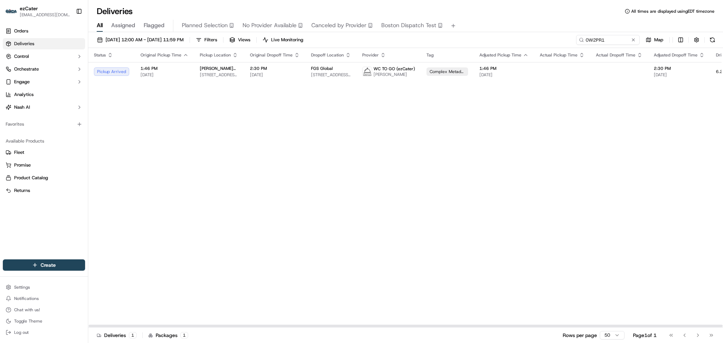
click at [596, 164] on div "Status Original Pickup Time Pickup Location Original Dropoff Time Dropoff Locat…" at bounding box center [452, 188] width 729 height 280
paste input "PMYH6C"
drag, startPoint x: 607, startPoint y: 41, endPoint x: 511, endPoint y: 41, distance: 96.1
click at [511, 41] on div "09/01/2025 12:00 AM - 09/30/2025 11:59 PM Filters Views Live Monitoring PMYH6C …" at bounding box center [405, 41] width 635 height 13
type input "PMYH6C"
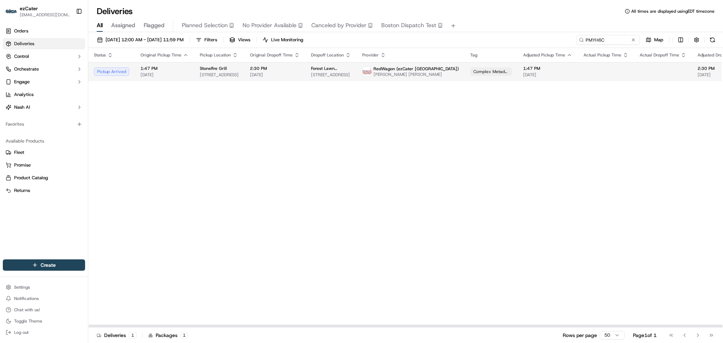
click at [640, 70] on td at bounding box center [663, 71] width 58 height 19
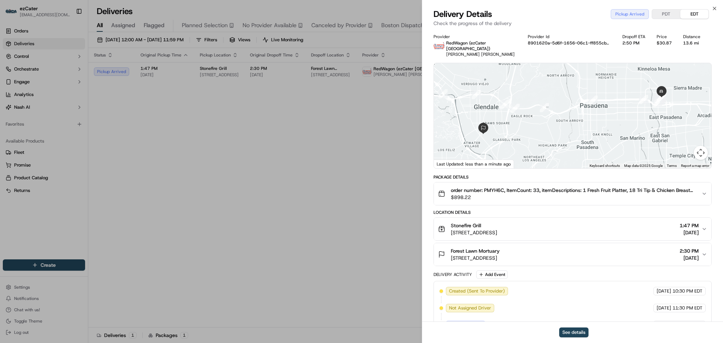
click at [672, 13] on button "PDT" at bounding box center [666, 14] width 28 height 9
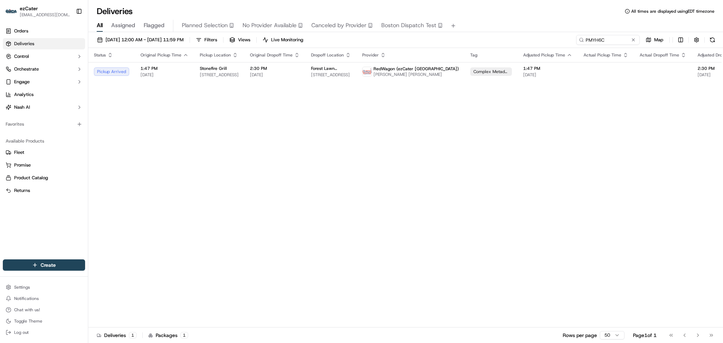
drag, startPoint x: 610, startPoint y: 34, endPoint x: 600, endPoint y: 36, distance: 9.7
click at [570, 35] on div "09/01/2025 12:00 AM - 09/30/2025 11:59 PM Filters Views Live Monitoring PMYH6C …" at bounding box center [405, 188] width 635 height 313
click at [611, 36] on input "PMYH6C" at bounding box center [597, 40] width 85 height 10
click at [602, 40] on input "PMYH6C" at bounding box center [597, 40] width 85 height 10
drag, startPoint x: 606, startPoint y: 38, endPoint x: 465, endPoint y: 38, distance: 140.5
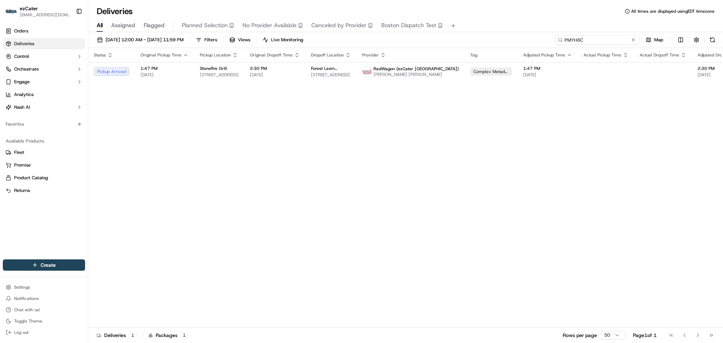
click at [465, 38] on div "09/01/2025 12:00 AM - 09/30/2025 11:59 PM Filters Views Live Monitoring PMYH6C …" at bounding box center [405, 41] width 635 height 13
paste input "UAJGPY"
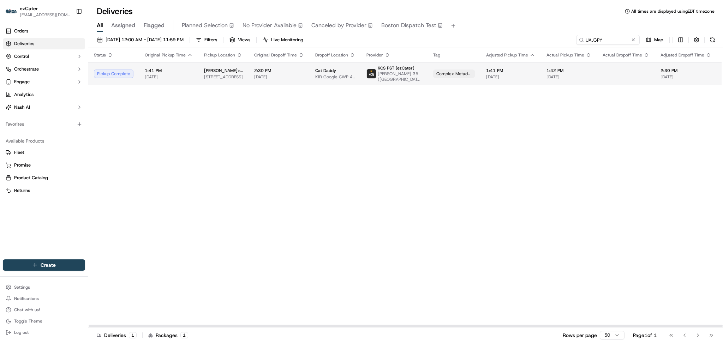
click at [597, 78] on td at bounding box center [626, 73] width 58 height 23
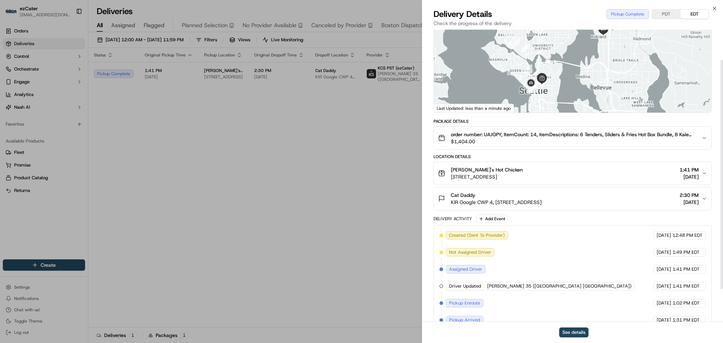
scroll to position [80, 0]
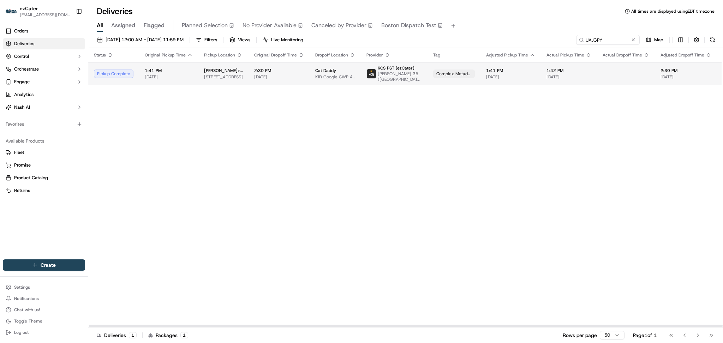
click at [310, 74] on td "Cat Daddy KIR Google CWP 4, 720 4th Ave., Kirkland, WA 98033, USA" at bounding box center [335, 73] width 51 height 23
drag, startPoint x: 607, startPoint y: 192, endPoint x: 614, endPoint y: 83, distance: 109.4
click at [607, 192] on div "Status Original Pickup Time Pickup Location Original Dropoff Time Dropoff Locat…" at bounding box center [454, 188] width 733 height 280
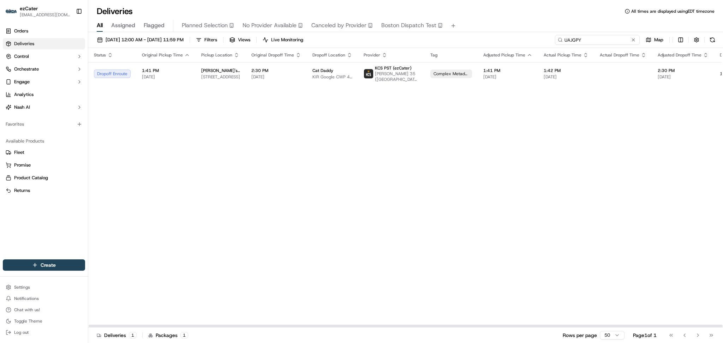
drag, startPoint x: 600, startPoint y: 40, endPoint x: 517, endPoint y: 38, distance: 83.0
click at [517, 38] on div "09/01/2025 12:00 AM - 09/30/2025 11:59 PM Filters Views Live Monitoring UAJGPY …" at bounding box center [405, 41] width 635 height 13
paste input "R1Q-QF9"
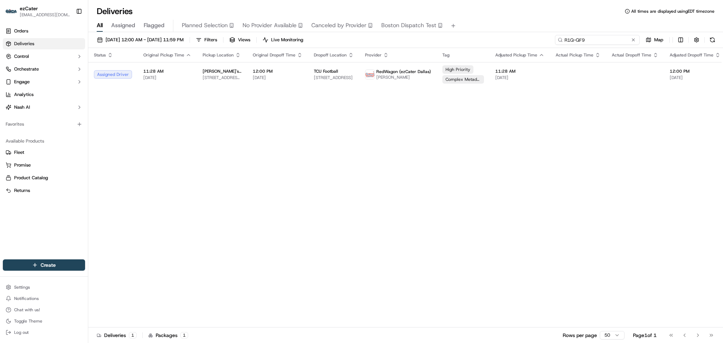
paste input "YE5X8R"
drag, startPoint x: 592, startPoint y: 43, endPoint x: 375, endPoint y: 28, distance: 217.4
click at [375, 28] on div "Deliveries All times are displayed using EDT timezone All Assigned Flagged Plan…" at bounding box center [405, 171] width 635 height 343
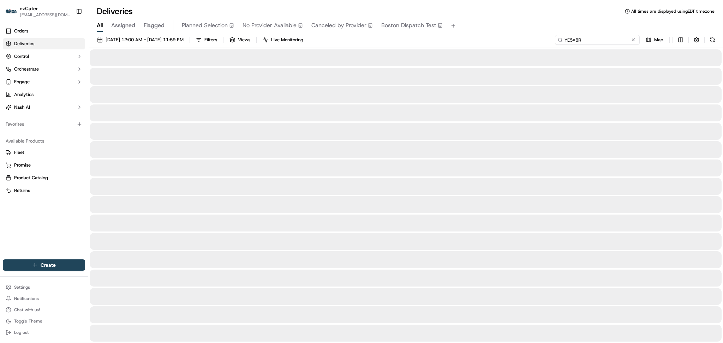
type input "YE5X8R"
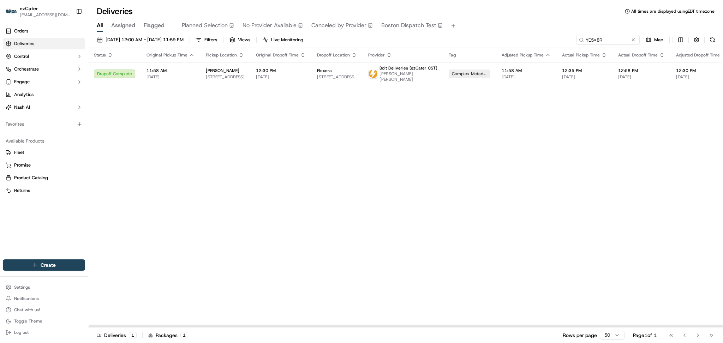
click at [321, 81] on div "Status Original Pickup Time Pickup Location Original Dropoff Time Dropoff Locat…" at bounding box center [463, 188] width 751 height 280
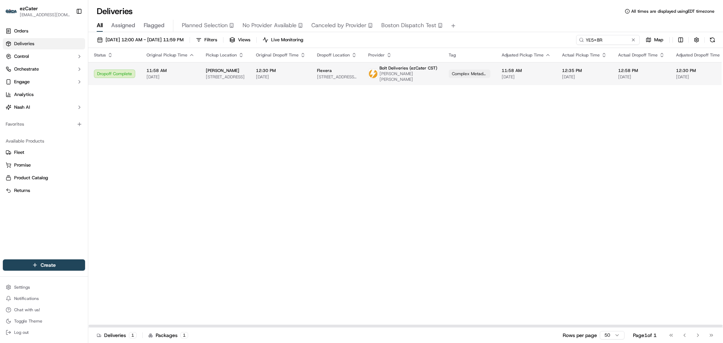
click at [450, 75] on div "Complex Metadata" at bounding box center [470, 74] width 42 height 8
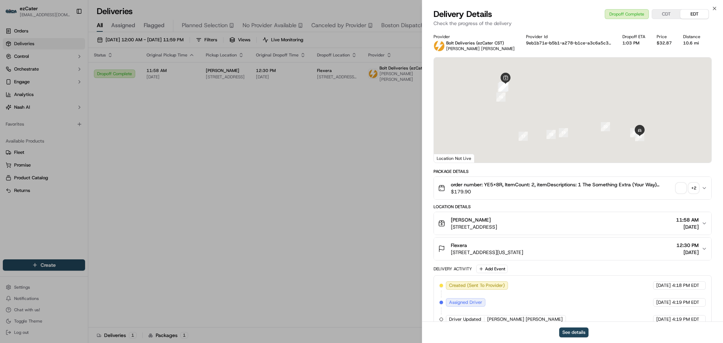
scroll to position [114, 0]
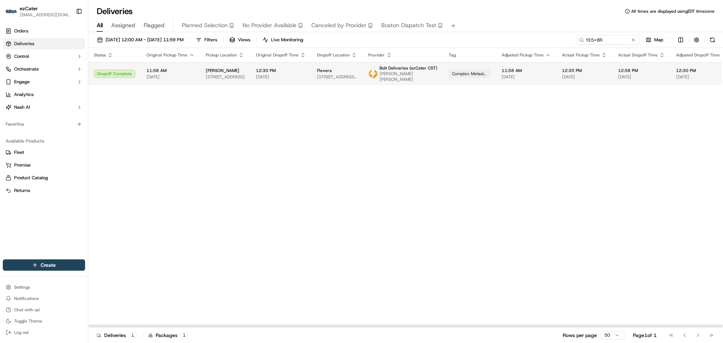
click at [335, 75] on span "234 W Florida St #150, Milwaukee, WI 53204, USA" at bounding box center [337, 77] width 40 height 6
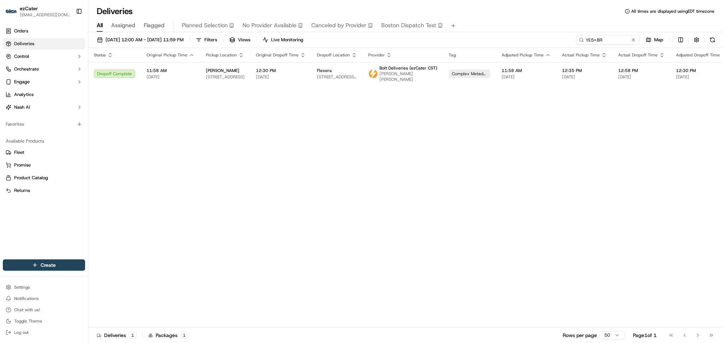
drag, startPoint x: 630, startPoint y: 41, endPoint x: 462, endPoint y: 41, distance: 168.8
click at [462, 41] on div "09/01/2025 12:00 AM - 09/30/2025 11:59 PM Filters Views Live Monitoring YE5X8R …" at bounding box center [405, 41] width 635 height 13
drag, startPoint x: 612, startPoint y: 42, endPoint x: 409, endPoint y: 36, distance: 203.1
click at [409, 36] on div "09/01/2025 12:00 AM - 09/30/2025 11:59 PM Filters Views Live Monitoring YE5X8R …" at bounding box center [405, 41] width 635 height 13
paste input "FVTJZF"
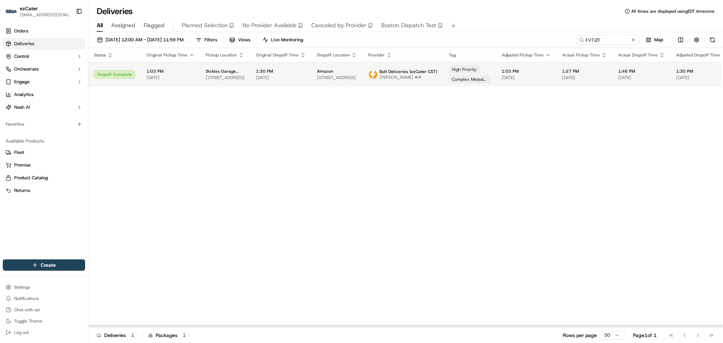
click at [352, 79] on span "8376 N 72nd St, Omaha, NE 68122, USA" at bounding box center [337, 78] width 40 height 6
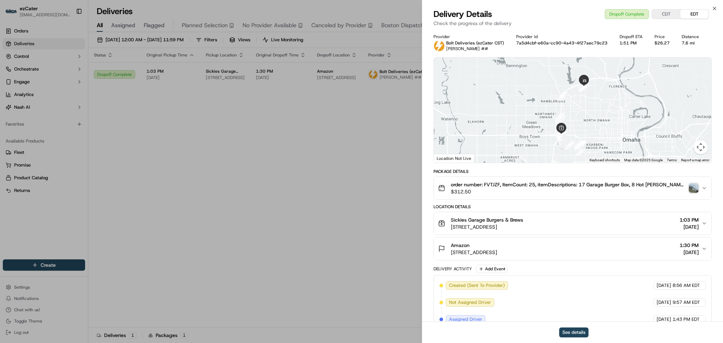
scroll to position [182, 0]
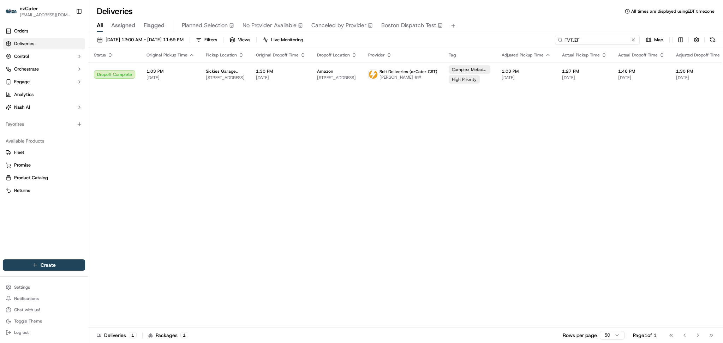
drag, startPoint x: 610, startPoint y: 40, endPoint x: 466, endPoint y: 40, distance: 144.4
click at [466, 40] on div "09/01/2025 12:00 AM - 09/30/2025 11:59 PM Filters Views Live Monitoring FVTJZF …" at bounding box center [405, 41] width 635 height 13
paste input "2HV3MQ"
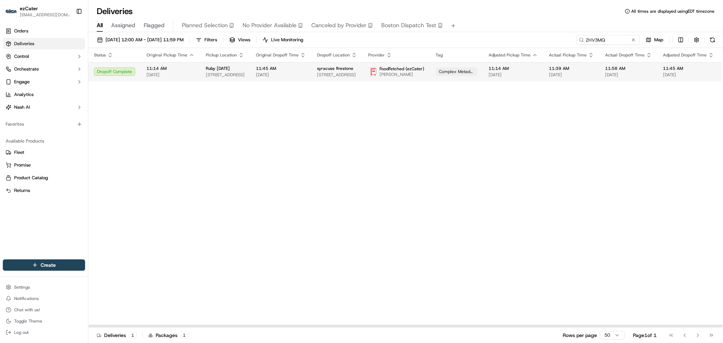
click at [311, 75] on td "syracuse firestone 711 Erie Blvd E, Syracuse, NY 13210, USA" at bounding box center [336, 71] width 51 height 19
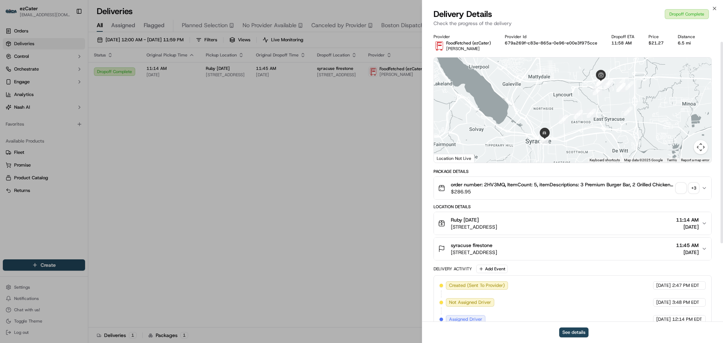
scroll to position [131, 0]
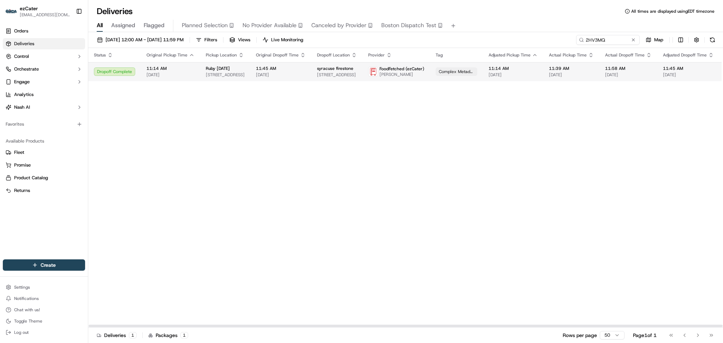
click at [305, 66] on td "11:45 AM 09/17/2025" at bounding box center [280, 71] width 61 height 19
drag, startPoint x: 623, startPoint y: 40, endPoint x: 494, endPoint y: 40, distance: 128.9
click at [494, 40] on div "09/01/2025 12:00 AM - 09/30/2025 11:59 PM Filters Views Live Monitoring 2HV3MQ …" at bounding box center [405, 41] width 635 height 13
paste input "CCR9HY"
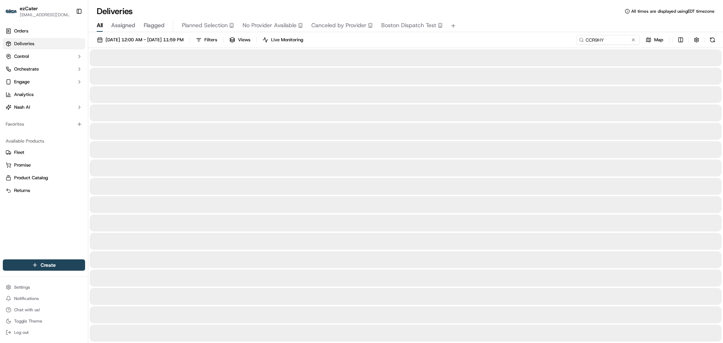
click at [590, 12] on div "Deliveries All times are displayed using EDT timezone" at bounding box center [405, 11] width 635 height 11
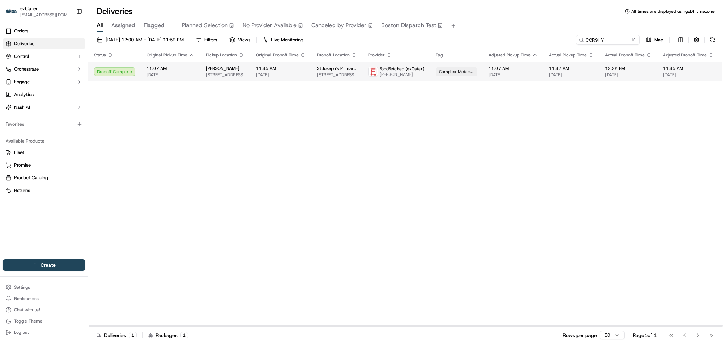
click at [385, 76] on span "James Coffey" at bounding box center [402, 75] width 45 height 6
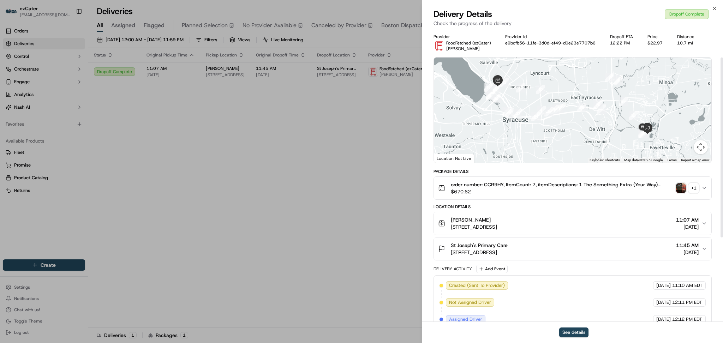
scroll to position [182, 0]
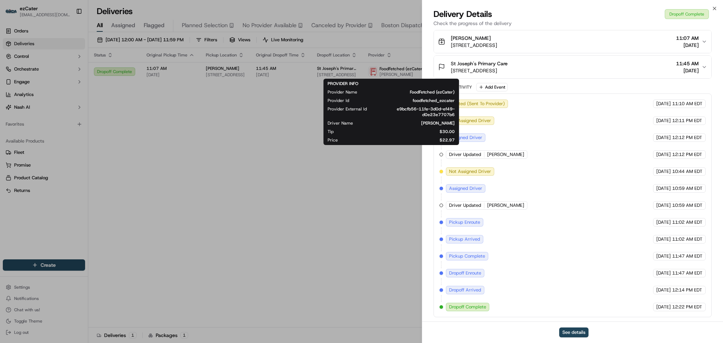
drag, startPoint x: 328, startPoint y: 163, endPoint x: 400, endPoint y: 134, distance: 77.4
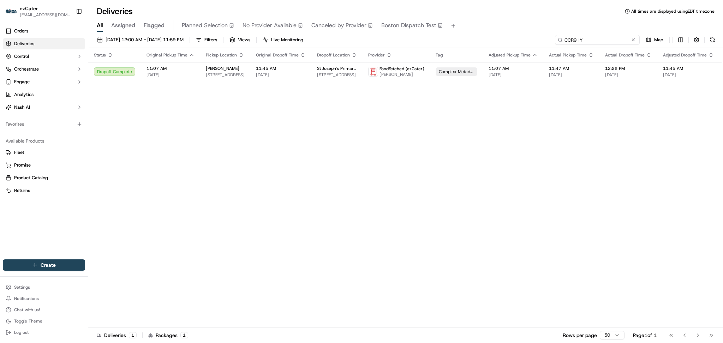
paste input "MQ755F"
drag, startPoint x: 619, startPoint y: 43, endPoint x: 444, endPoint y: 42, distance: 174.8
click at [444, 42] on div "09/01/2025 12:00 AM - 09/30/2025 11:59 PM Filters Views Live Monitoring MQ755F …" at bounding box center [405, 41] width 635 height 13
click at [346, 69] on span "MidAmerican Energy Training Center of Excellence-North Building" at bounding box center [338, 69] width 42 height 6
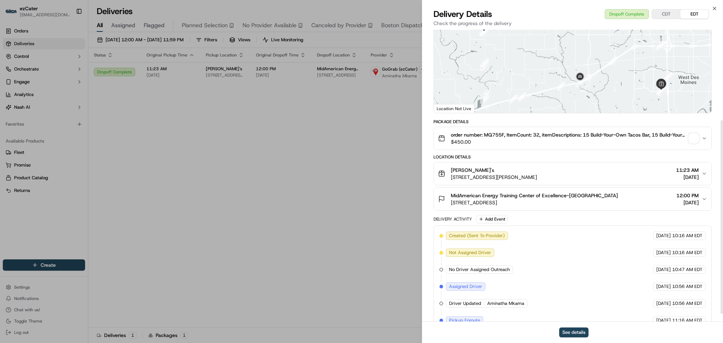
scroll to position [148, 0]
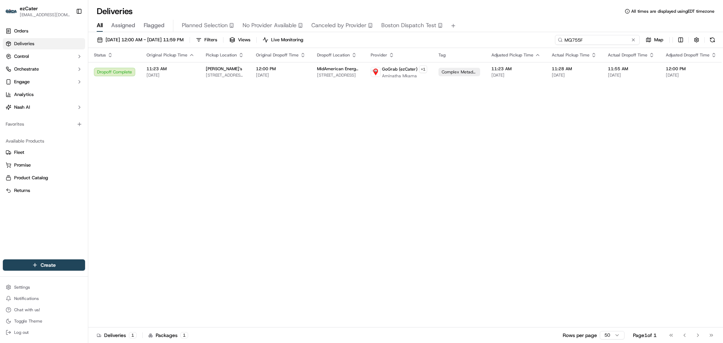
drag, startPoint x: 608, startPoint y: 36, endPoint x: 500, endPoint y: 32, distance: 108.1
click at [500, 32] on div "09/01/2025 12:00 AM - 09/30/2025 11:59 PM Filters Views Live Monitoring MQ755F …" at bounding box center [405, 188] width 635 height 313
paste input "715JAP"
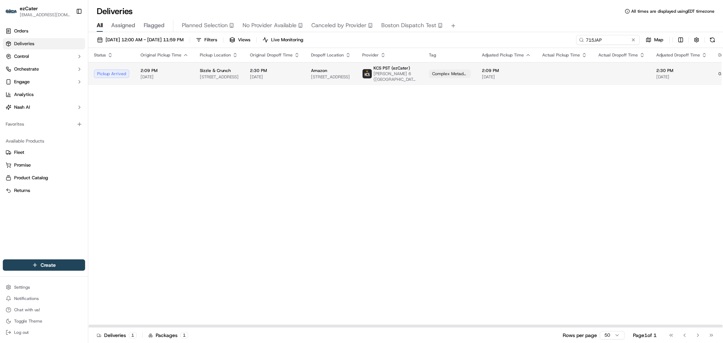
click at [261, 72] on span "2:30 PM" at bounding box center [275, 71] width 50 height 6
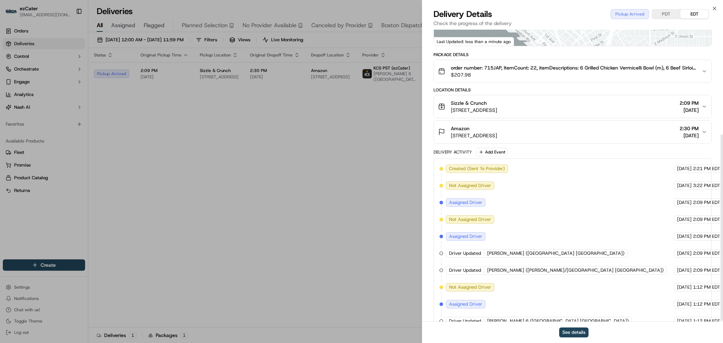
scroll to position [165, 0]
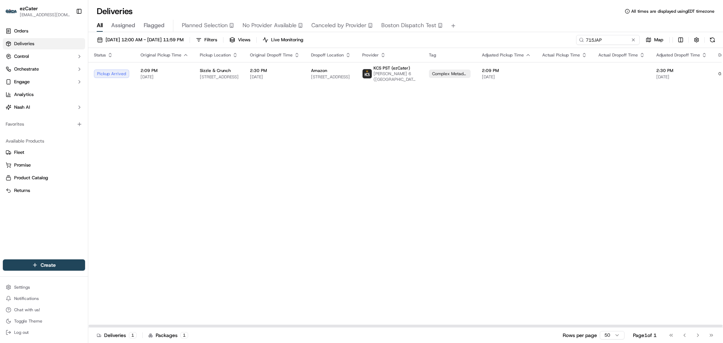
click at [640, 141] on div "Status Original Pickup Time Pickup Location Original Dropoff Time Dropoff Locat…" at bounding box center [454, 188] width 732 height 280
drag, startPoint x: 603, startPoint y: 38, endPoint x: 487, endPoint y: 38, distance: 116.2
click at [489, 38] on div "09/01/2025 12:00 AM - 09/30/2025 11:59 PM Filters Views Live Monitoring 715JAP …" at bounding box center [405, 41] width 635 height 13
paste input "2X9ZG6"
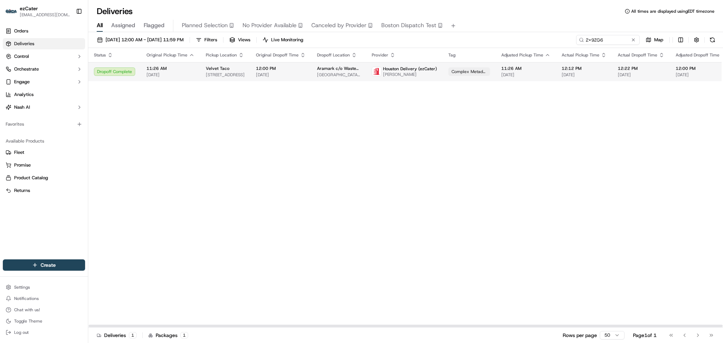
click at [296, 64] on td "12:00 PM 09/17/2025" at bounding box center [280, 71] width 61 height 19
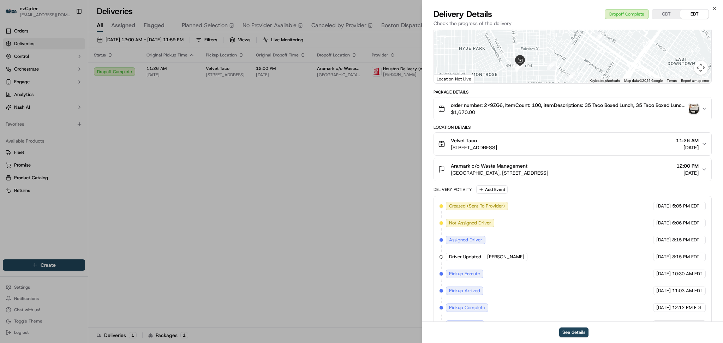
scroll to position [131, 0]
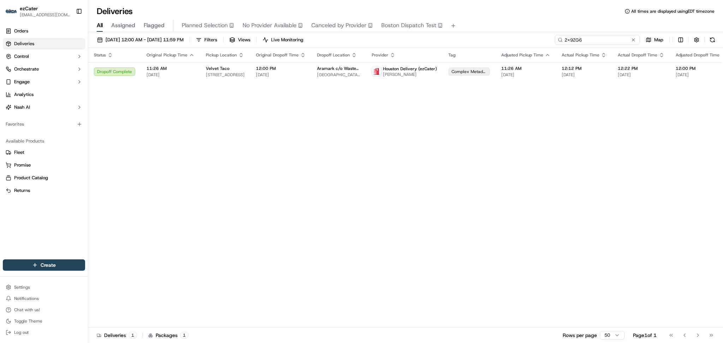
paste input "RW9XT7"
drag, startPoint x: 620, startPoint y: 41, endPoint x: 396, endPoint y: 41, distance: 224.2
click at [396, 41] on div "09/01/2025 12:00 AM - 09/30/2025 11:59 PM Filters Views Live Monitoring RW9XT7 …" at bounding box center [405, 41] width 635 height 13
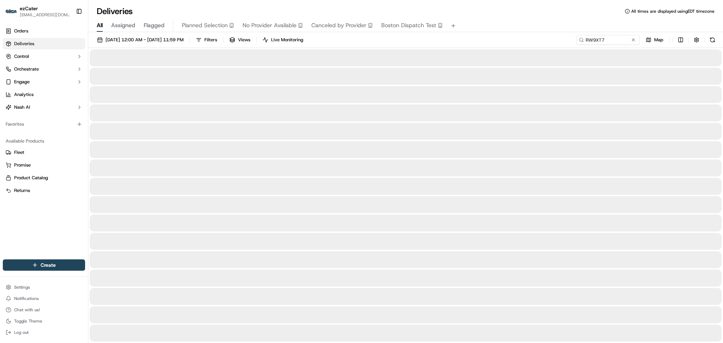
click at [601, 23] on div "All Assigned Flagged Planned Selection No Provider Available Canceled by Provid…" at bounding box center [405, 26] width 635 height 12
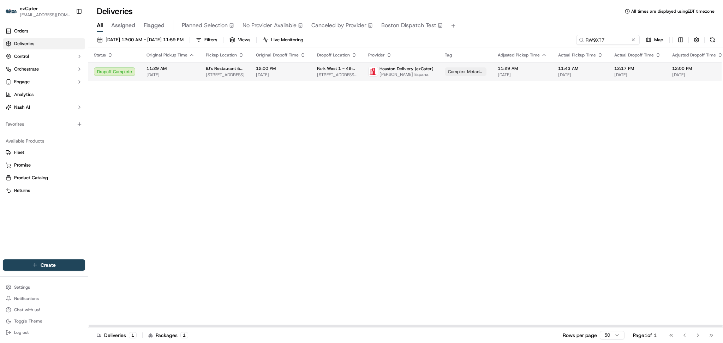
click at [515, 76] on span "09/17/2025" at bounding box center [522, 75] width 49 height 6
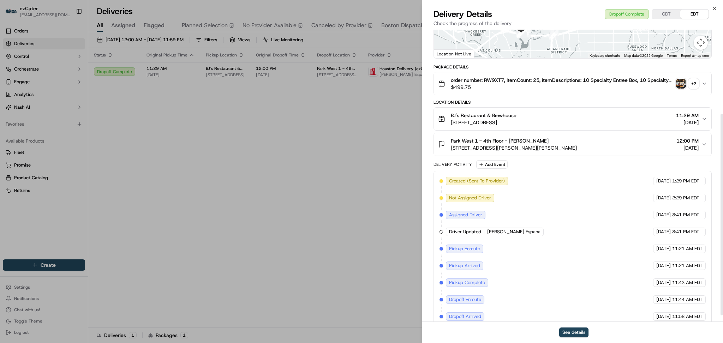
scroll to position [131, 0]
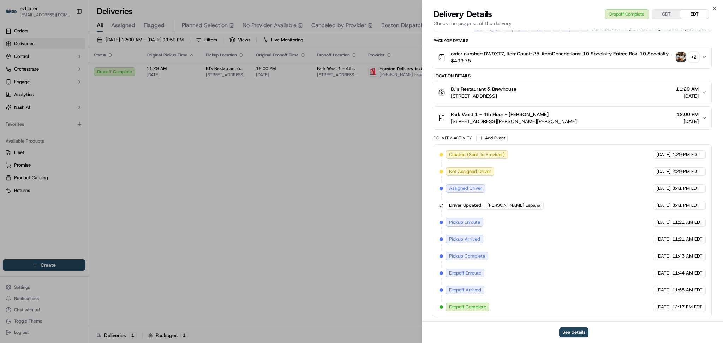
drag, startPoint x: 314, startPoint y: 171, endPoint x: 319, endPoint y: 173, distance: 5.8
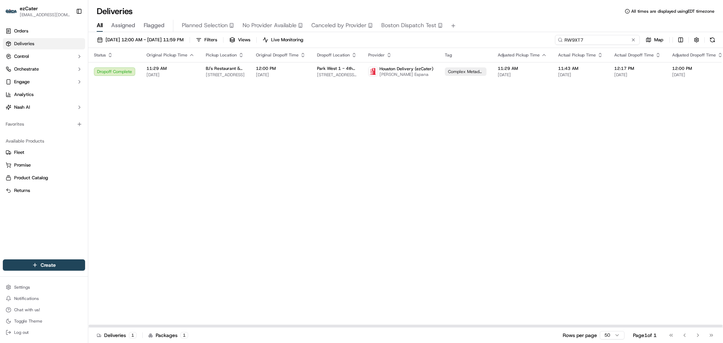
drag, startPoint x: 579, startPoint y: 36, endPoint x: 334, endPoint y: 35, distance: 244.7
click at [334, 35] on div "09/01/2025 12:00 AM - 09/30/2025 11:59 PM Filters Views Live Monitoring RW9XT7 …" at bounding box center [405, 41] width 635 height 13
paste input "CXH5GA"
click at [343, 79] on td "Surge Energy 11330 Clay Rd Suite 200, Houston, TX 77041, USA" at bounding box center [336, 71] width 51 height 19
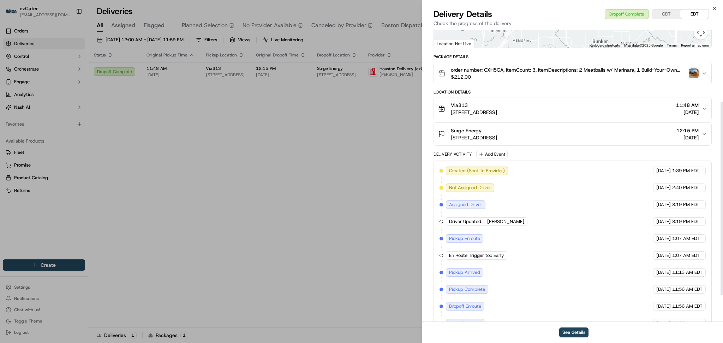
scroll to position [148, 0]
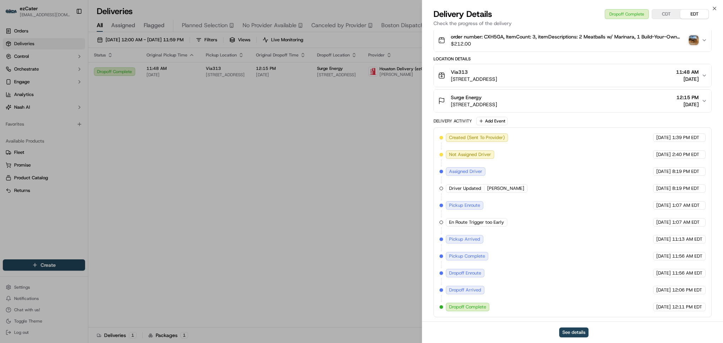
drag, startPoint x: 275, startPoint y: 146, endPoint x: 281, endPoint y: 144, distance: 6.4
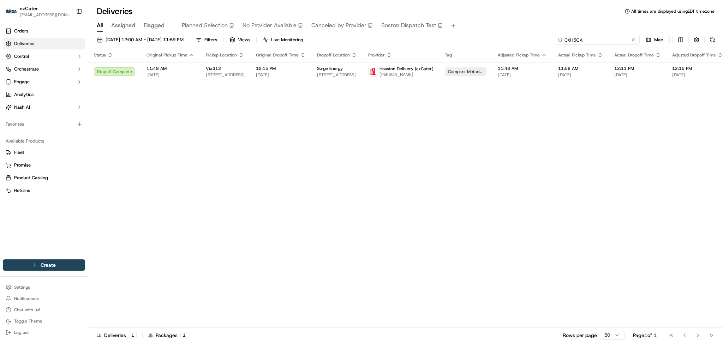
paste input "KT6EQ3"
drag, startPoint x: 606, startPoint y: 39, endPoint x: 522, endPoint y: 37, distance: 84.1
click at [522, 37] on div "09/01/2025 12:00 AM - 09/30/2025 11:59 PM Filters Views Live Monitoring KT6EQ3 …" at bounding box center [405, 41] width 635 height 13
click at [354, 75] on td "UTMB TDC 404 8th St, Galveston, TX 77550, USA" at bounding box center [336, 71] width 51 height 19
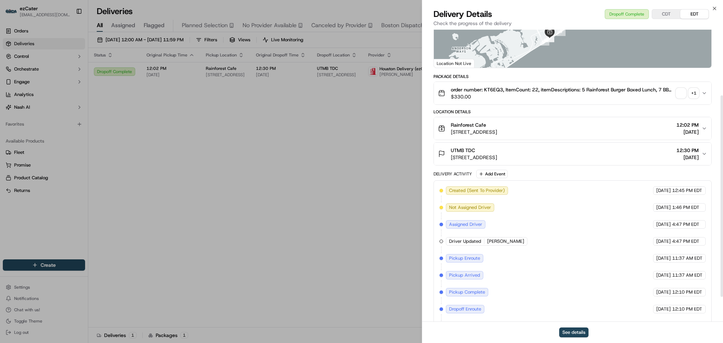
scroll to position [131, 0]
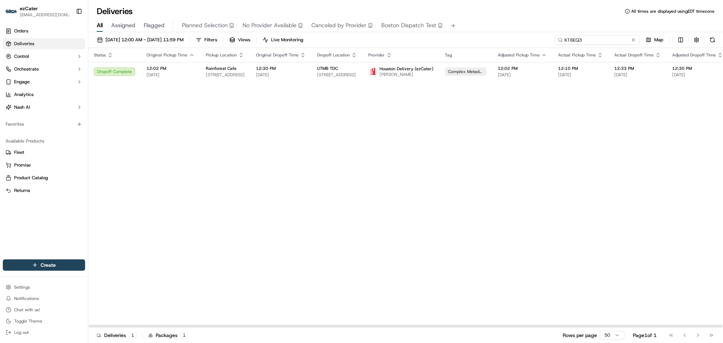
paste input "11VFEX"
drag, startPoint x: 606, startPoint y: 41, endPoint x: 447, endPoint y: 29, distance: 158.7
click at [447, 29] on div "Deliveries All times are displayed using EDT timezone All Assigned Flagged Plan…" at bounding box center [405, 171] width 635 height 343
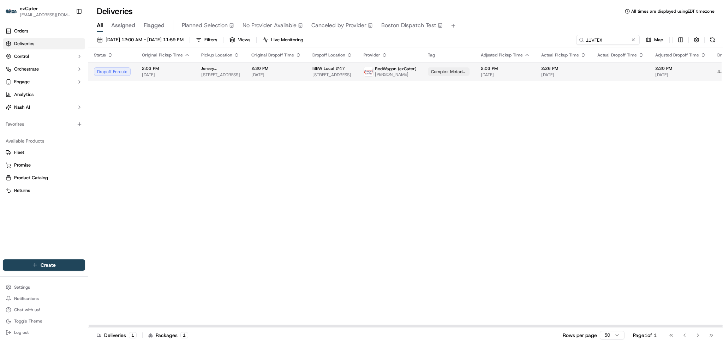
click at [307, 69] on td "IBEW Local #47 1405 Spruce St STE H, Riverside, CA 92507, USA" at bounding box center [332, 71] width 51 height 19
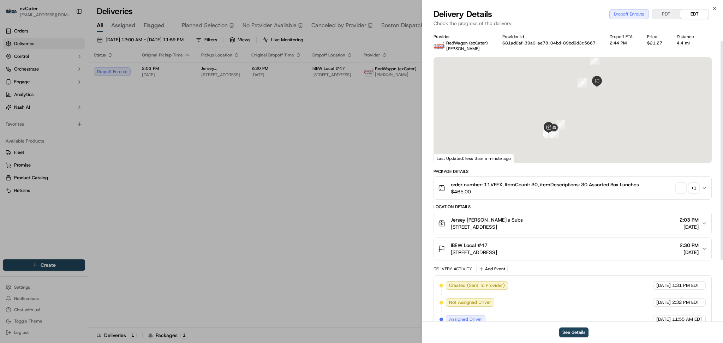
scroll to position [97, 0]
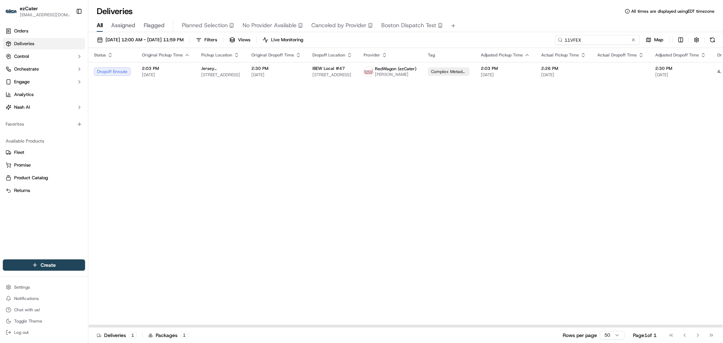
drag, startPoint x: 605, startPoint y: 38, endPoint x: 404, endPoint y: 40, distance: 200.9
click at [404, 40] on div "09/01/2025 12:00 AM - 09/30/2025 11:59 PM Filters Views Live Monitoring 11VFEX …" at bounding box center [405, 41] width 635 height 13
paste input "MVAP69"
paste input "0THMA7"
drag, startPoint x: 584, startPoint y: 36, endPoint x: 401, endPoint y: 35, distance: 182.9
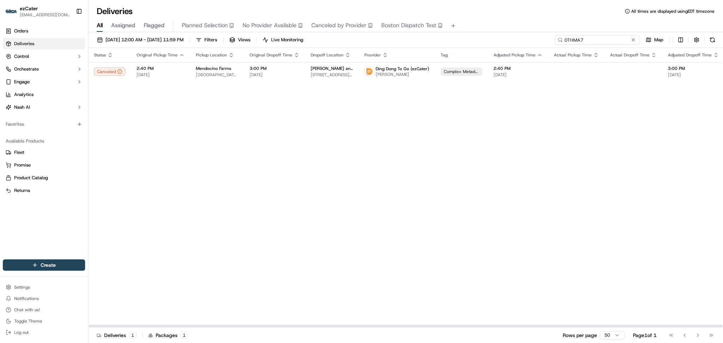
click at [401, 35] on div "09/01/2025 12:00 AM - 09/30/2025 11:59 PM Filters Views Live Monitoring 0THMA7 …" at bounding box center [405, 41] width 635 height 13
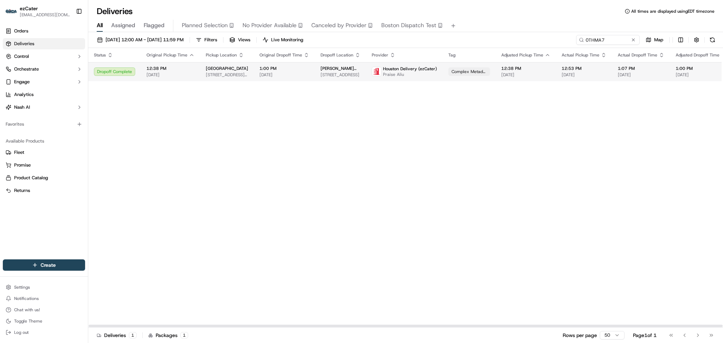
click at [600, 70] on td "12:53 PM 09/17/2025" at bounding box center [584, 71] width 56 height 19
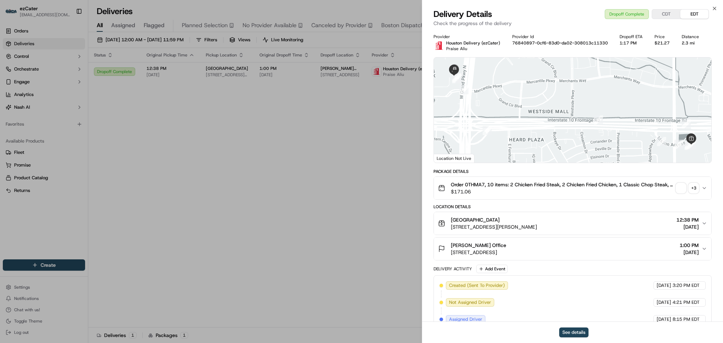
scroll to position [131, 0]
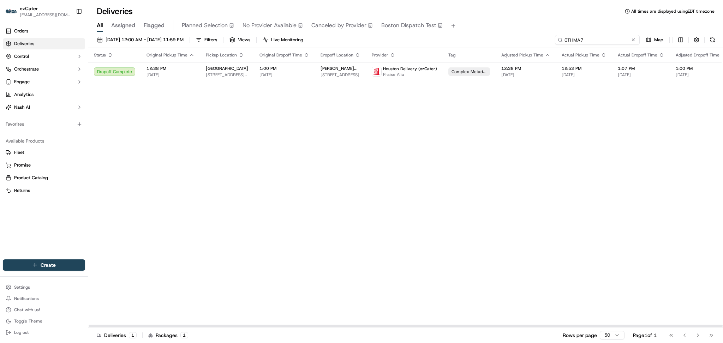
drag, startPoint x: 613, startPoint y: 37, endPoint x: 480, endPoint y: 37, distance: 132.8
click at [480, 37] on div "09/01/2025 12:00 AM - 09/30/2025 11:59 PM Filters Views Live Monitoring 0THMA7 …" at bounding box center [405, 41] width 635 height 13
paste input "E56YW3"
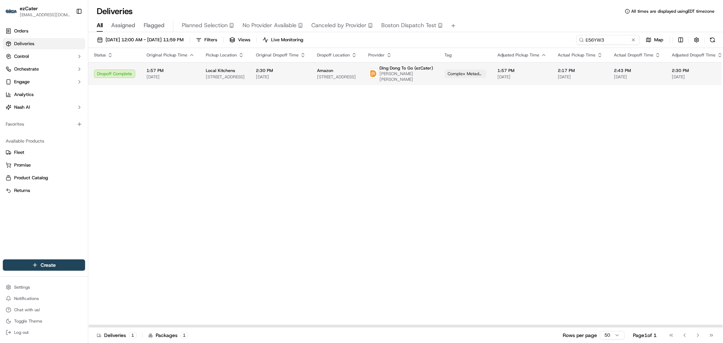
click at [277, 65] on td "2:30 PM 09/16/2025" at bounding box center [280, 73] width 61 height 23
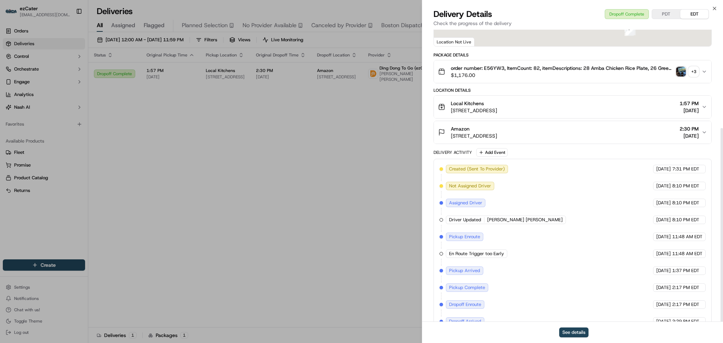
scroll to position [148, 0]
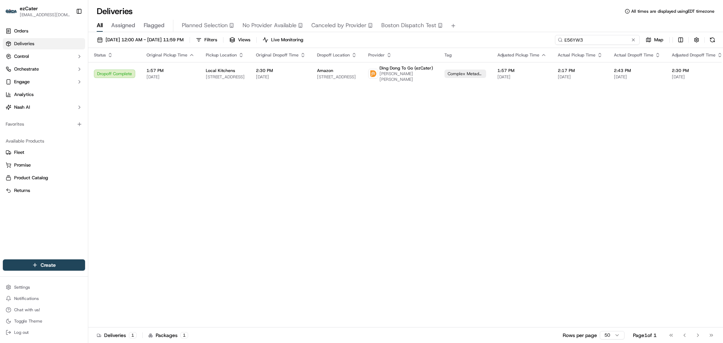
paste input "MKMXAF"
drag, startPoint x: 609, startPoint y: 37, endPoint x: 421, endPoint y: 36, distance: 187.5
click at [421, 36] on div "09/01/2025 12:00 AM - 09/30/2025 11:59 PM Filters Views Live Monitoring E56YW3 …" at bounding box center [405, 41] width 635 height 13
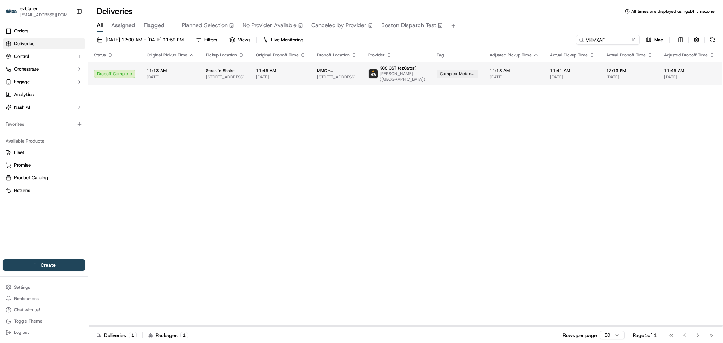
click at [386, 76] on span "Patrick Isabelle (Nashville TN)" at bounding box center [403, 76] width 46 height 11
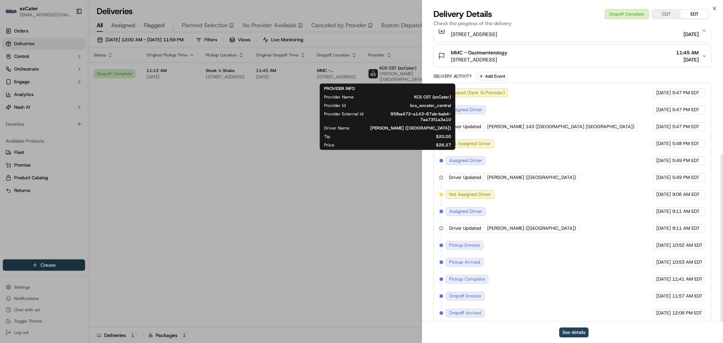
scroll to position [216, 0]
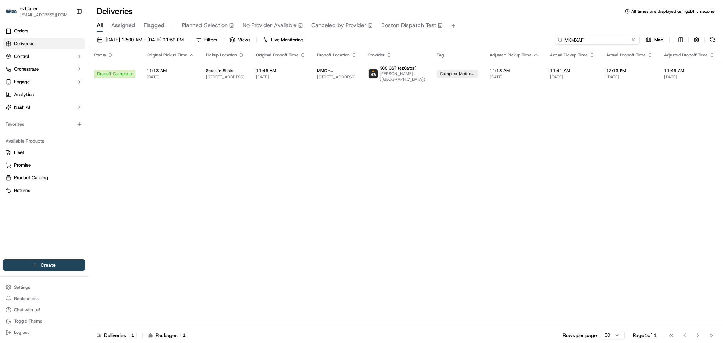
paste input "Y0FF0Y"
drag, startPoint x: 608, startPoint y: 39, endPoint x: 473, endPoint y: 35, distance: 135.0
click at [473, 35] on div "09/01/2025 12:00 AM - 09/30/2025 11:59 PM Filters Views Live Monitoring Y0FF0Y …" at bounding box center [405, 41] width 635 height 13
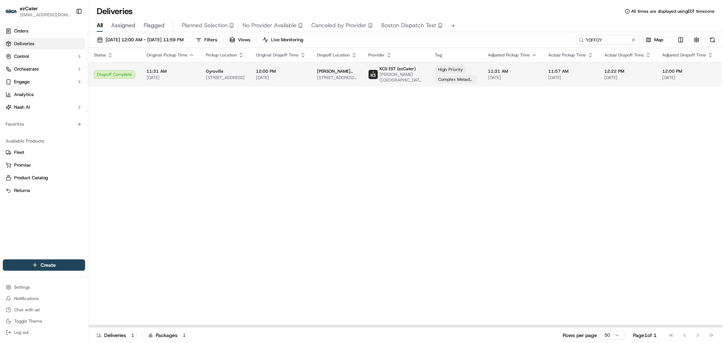
click at [397, 69] on span "KCS EST (ezCater)" at bounding box center [398, 69] width 36 height 6
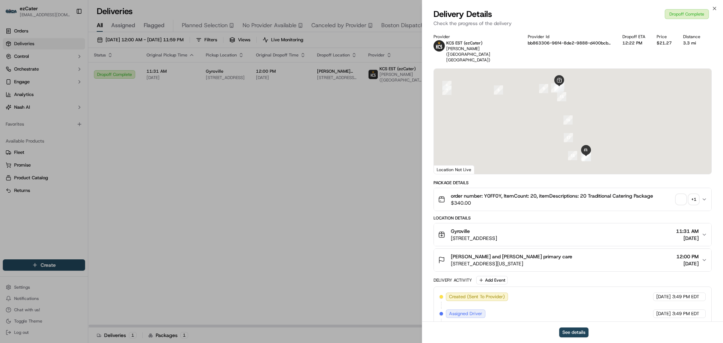
scroll to position [165, 0]
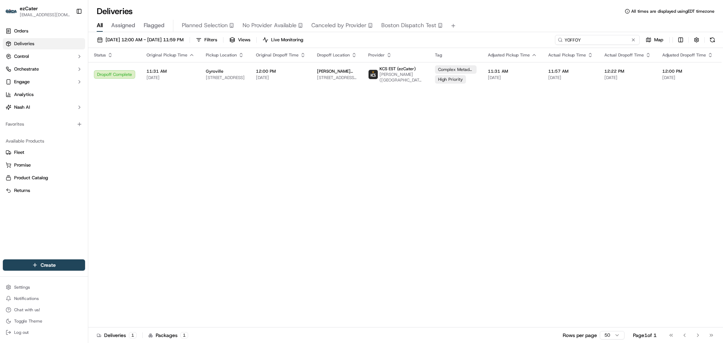
paste input "UAJGPY"
drag, startPoint x: 588, startPoint y: 39, endPoint x: 487, endPoint y: 33, distance: 100.5
click at [487, 33] on div "09/01/2025 12:00 AM - 09/30/2025 11:59 PM Filters Views Live Monitoring UAJGPY …" at bounding box center [405, 188] width 635 height 313
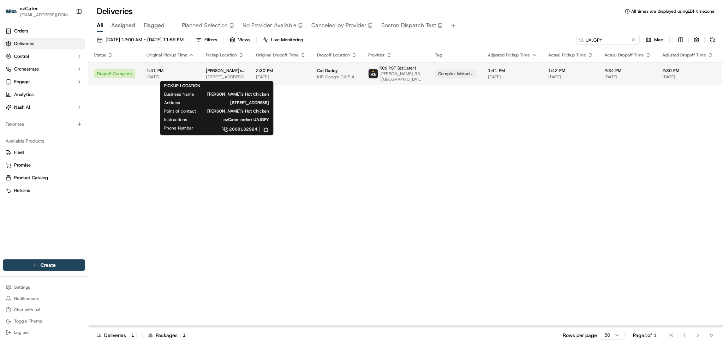
click at [235, 75] on span "1200 E Pike St Ste 2, Seattle, WA 98122, USA" at bounding box center [225, 77] width 39 height 6
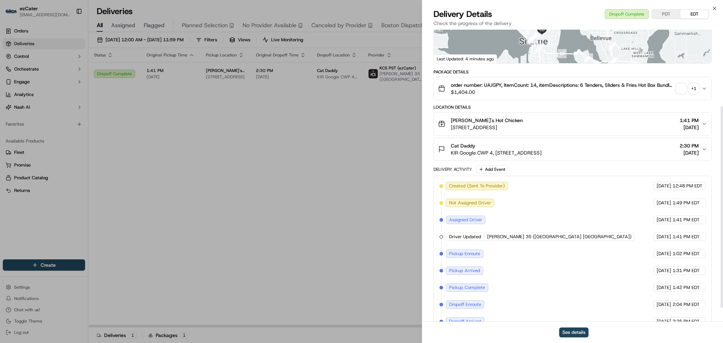
scroll to position [131, 0]
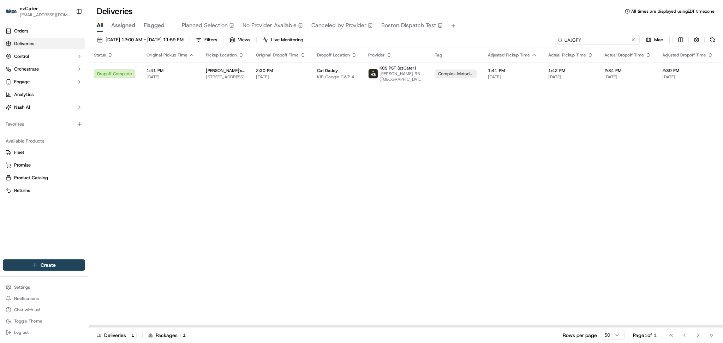
paste input "MWK6H6"
drag, startPoint x: 608, startPoint y: 41, endPoint x: 456, endPoint y: 42, distance: 152.9
click at [456, 41] on div "09/01/2025 12:00 AM - 09/30/2025 11:59 PM Filters Views Live Monitoring MWK6H6 …" at bounding box center [405, 41] width 635 height 13
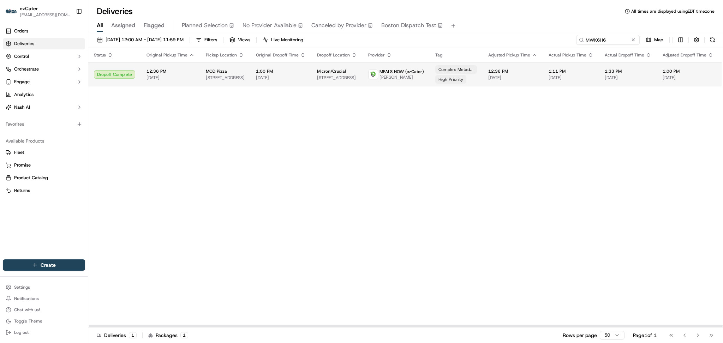
click at [348, 66] on td "Micron/Crucial 3475 E Commercial Ct, Meridian, ID 83642, USA" at bounding box center [336, 74] width 51 height 24
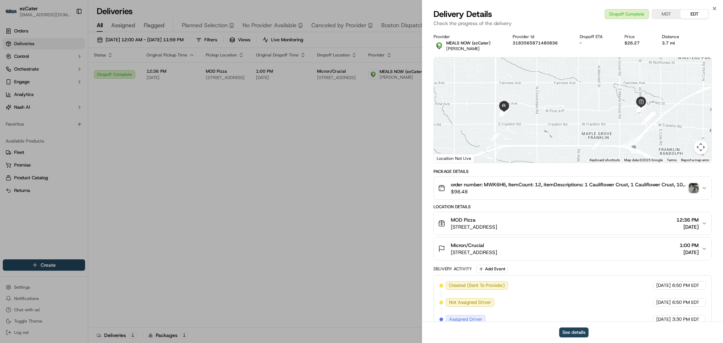
scroll to position [148, 0]
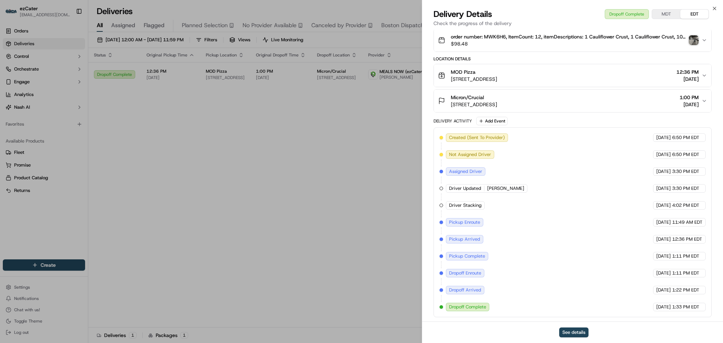
drag, startPoint x: 299, startPoint y: 171, endPoint x: 181, endPoint y: 1, distance: 206.6
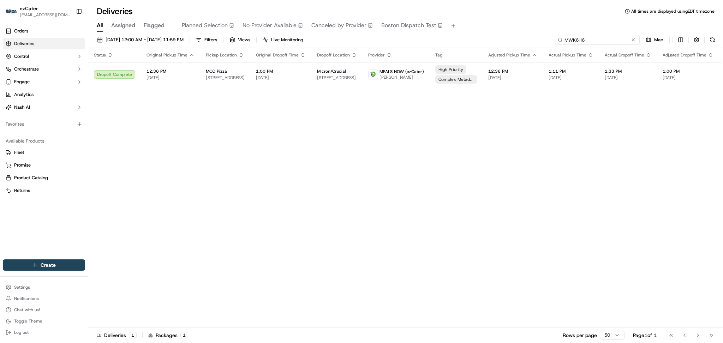
paste input "11VFEX"
drag, startPoint x: 612, startPoint y: 38, endPoint x: 409, endPoint y: 36, distance: 202.7
click at [409, 36] on div "09/01/2025 12:00 AM - 09/30/2025 11:59 PM Filters Views Live Monitoring MWK6H6 …" at bounding box center [405, 41] width 635 height 13
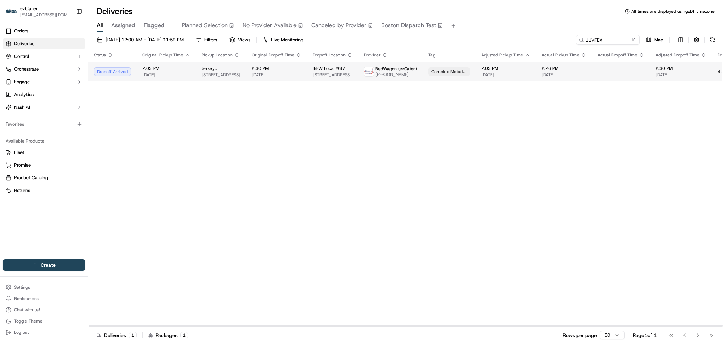
click at [322, 79] on td "IBEW Local #47 1405 Spruce St STE H, Riverside, CA 92507, USA" at bounding box center [332, 71] width 51 height 19
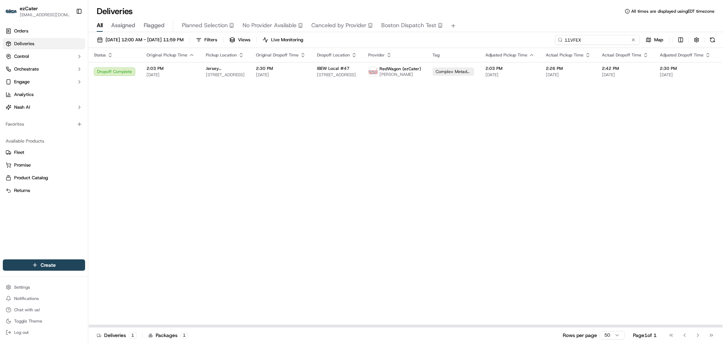
drag, startPoint x: 607, startPoint y: 37, endPoint x: 478, endPoint y: 36, distance: 128.9
click at [479, 36] on div "09/01/2025 12:00 AM - 09/30/2025 11:59 PM Filters Views Live Monitoring 11VFEX …" at bounding box center [405, 41] width 635 height 13
paste input "02WG7E"
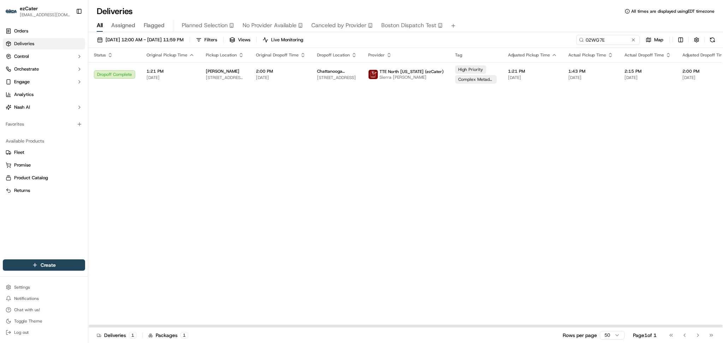
drag, startPoint x: 603, startPoint y: 142, endPoint x: 602, endPoint y: 114, distance: 28.3
click at [602, 138] on div "Status Original Pickup Time Pickup Location Original Dropoff Time Dropoff Locat…" at bounding box center [467, 188] width 758 height 280
drag, startPoint x: 603, startPoint y: 41, endPoint x: 533, endPoint y: 39, distance: 70.6
click at [533, 39] on div "09/01/2025 12:00 AM - 09/30/2025 11:59 PM Filters Views Live Monitoring 02WG7E …" at bounding box center [405, 41] width 635 height 13
click at [612, 37] on input "02WG7E" at bounding box center [597, 40] width 85 height 10
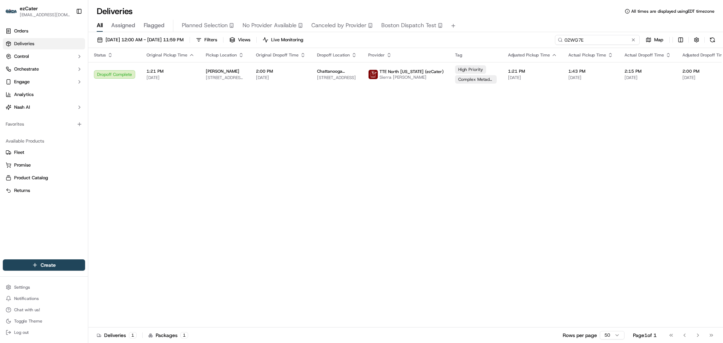
paste input "MTT-R2X"
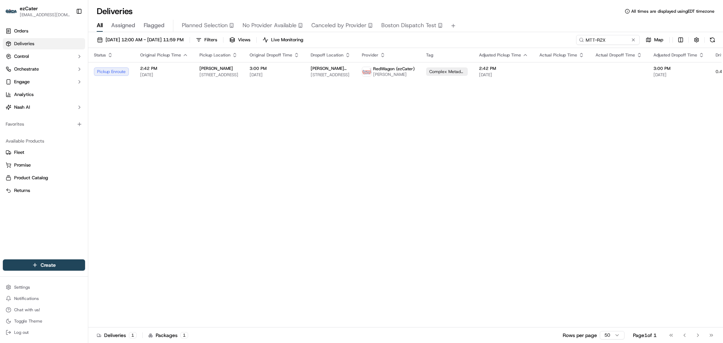
drag, startPoint x: 626, startPoint y: 159, endPoint x: 628, endPoint y: 149, distance: 10.1
click at [628, 157] on div "Status Original Pickup Time Pickup Location Original Dropoff Time Dropoff Locat…" at bounding box center [452, 188] width 729 height 280
paste input "MZ0C8"
drag, startPoint x: 611, startPoint y: 39, endPoint x: 471, endPoint y: 40, distance: 140.2
click at [471, 40] on div "09/01/2025 12:00 AM - 09/30/2025 11:59 PM Filters Views Live Monitoring MMZ0C8 …" at bounding box center [405, 41] width 635 height 13
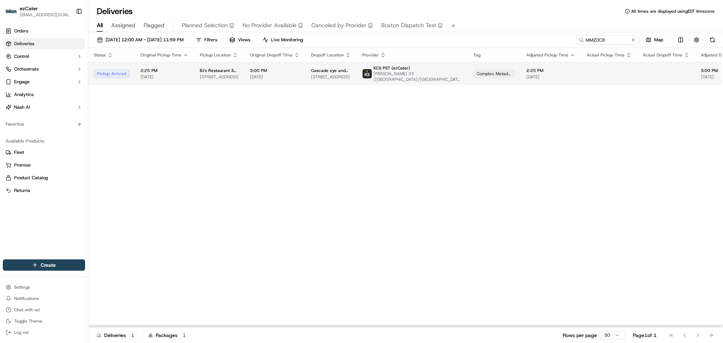
click at [701, 79] on span "09/17/2025" at bounding box center [726, 77] width 51 height 6
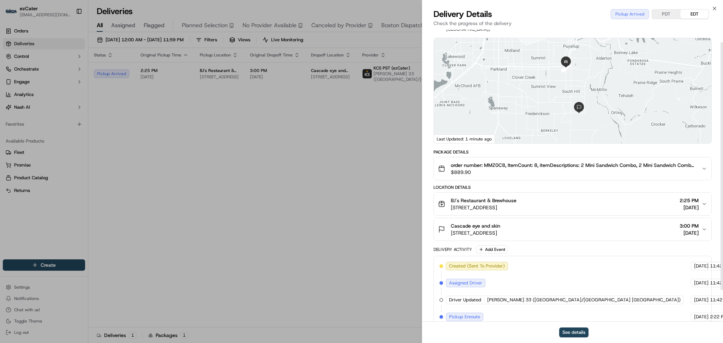
scroll to position [52, 0]
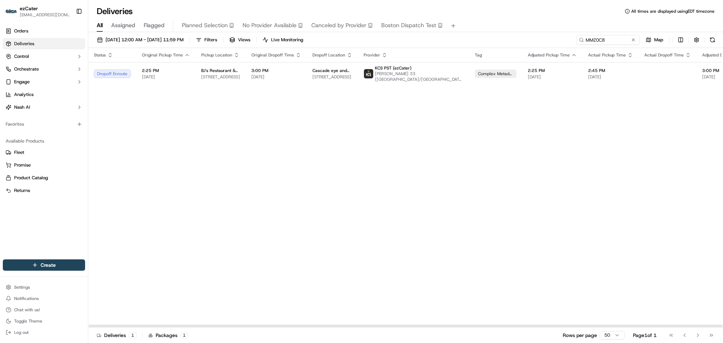
click at [599, 158] on div "Status Original Pickup Time Pickup Location Original Dropoff Time Dropoff Locat…" at bounding box center [477, 188] width 778 height 280
paste input "CGJP66"
drag, startPoint x: 608, startPoint y: 42, endPoint x: 463, endPoint y: 36, distance: 146.0
click at [463, 36] on div "09/01/2025 12:00 AM - 09/30/2025 11:59 PM Filters Views Live Monitoring MMZ0C8 …" at bounding box center [405, 41] width 635 height 13
drag, startPoint x: 592, startPoint y: 37, endPoint x: 481, endPoint y: 35, distance: 111.3
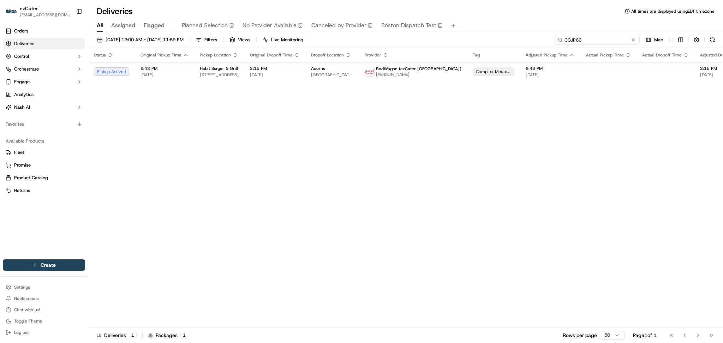
click at [481, 35] on div "09/01/2025 12:00 AM - 09/30/2025 11:59 PM Filters Views Live Monitoring CGJP66 …" at bounding box center [405, 41] width 635 height 13
paste input "02WG7E"
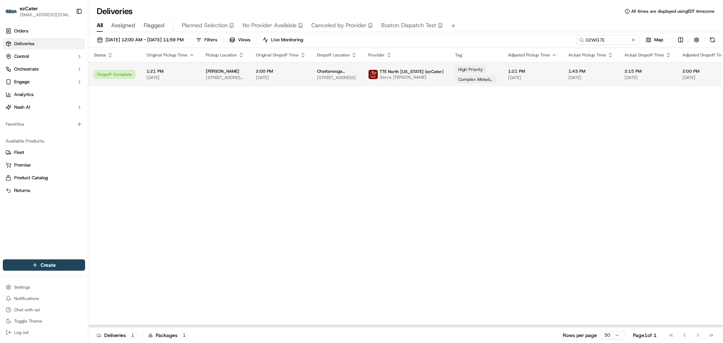
click at [430, 81] on td "TTE North Alabama (ezCater) Sierra Postell" at bounding box center [406, 74] width 87 height 24
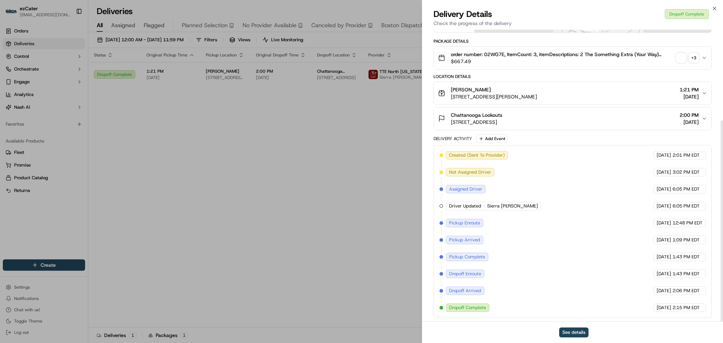
scroll to position [131, 0]
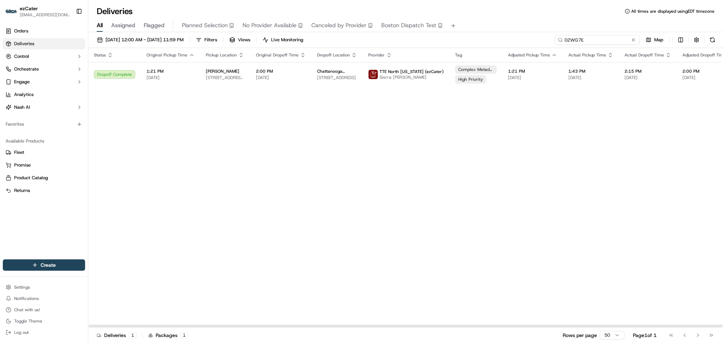
drag, startPoint x: 610, startPoint y: 39, endPoint x: 444, endPoint y: 38, distance: 166.0
click at [444, 38] on div "09/01/2025 12:00 AM - 09/30/2025 11:59 PM Filters Views Live Monitoring 02WG7E …" at bounding box center [405, 41] width 635 height 13
paste input "715JAP"
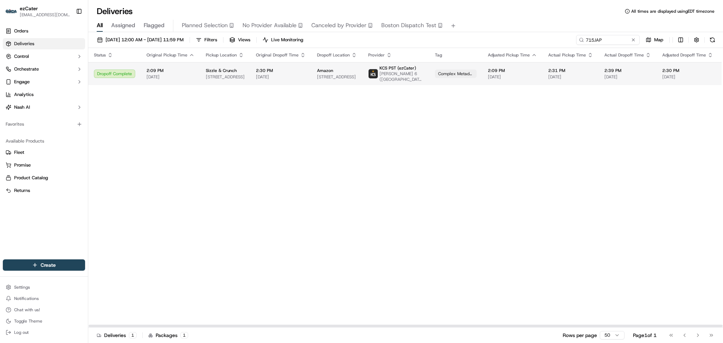
click at [275, 66] on td "2:30 PM 09/17/2025" at bounding box center [280, 73] width 61 height 23
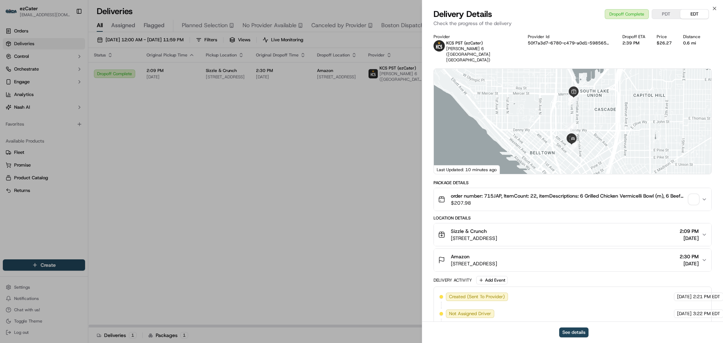
scroll to position [233, 0]
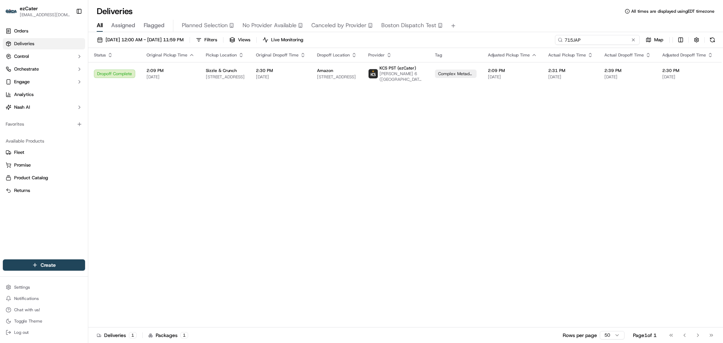
paste input "MMZ0C8"
drag, startPoint x: 602, startPoint y: 40, endPoint x: 456, endPoint y: 39, distance: 146.9
click at [456, 39] on div "09/01/2025 12:00 AM - 09/30/2025 11:59 PM Filters Views Live Monitoring MMZ0C8 …" at bounding box center [405, 41] width 635 height 13
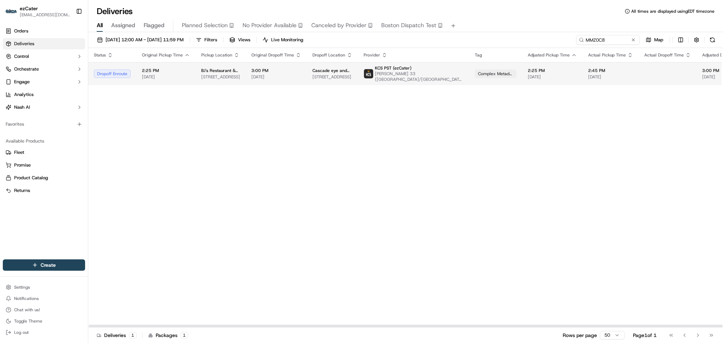
click at [338, 74] on span "11216 Sunrise Blvd E STE 3, Puyallup, WA 98374, USA" at bounding box center [333, 77] width 40 height 6
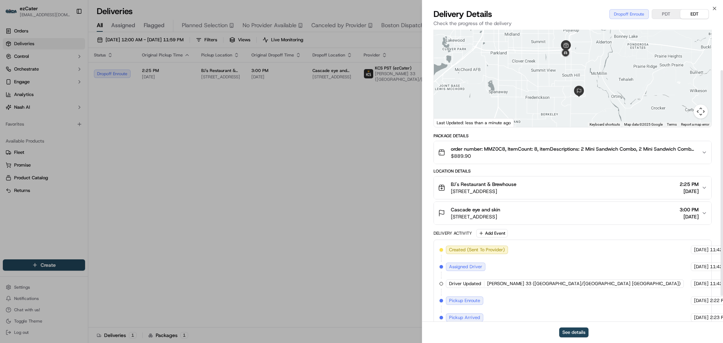
scroll to position [86, 0]
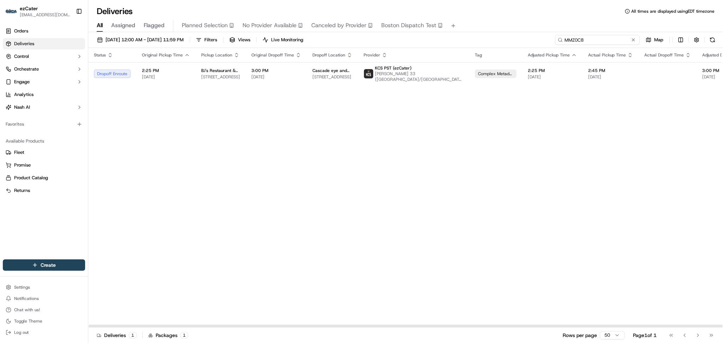
drag, startPoint x: 608, startPoint y: 37, endPoint x: 479, endPoint y: 35, distance: 128.9
click at [479, 35] on div "09/01/2025 12:00 AM - 09/30/2025 11:59 PM Filters Views Live Monitoring MMZ0C8 …" at bounding box center [405, 41] width 635 height 13
paste input "5PP-E0T"
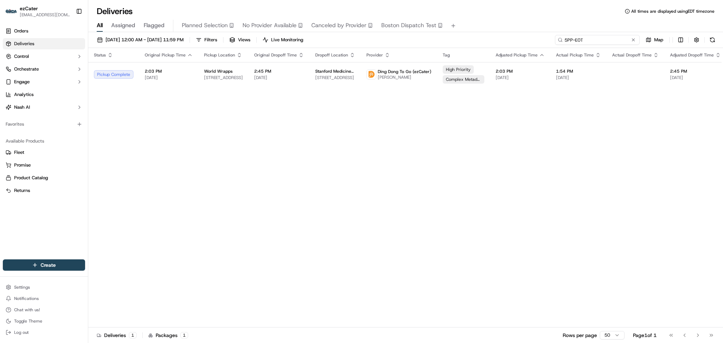
paste input "8TU-XTE"
drag, startPoint x: 608, startPoint y: 38, endPoint x: 436, endPoint y: 38, distance: 171.3
click at [436, 38] on div "09/01/2025 12:00 AM - 09/30/2025 11:59 PM Filters Views Live Monitoring 8TU-XTE…" at bounding box center [405, 41] width 635 height 13
type input "8TU-XTE"
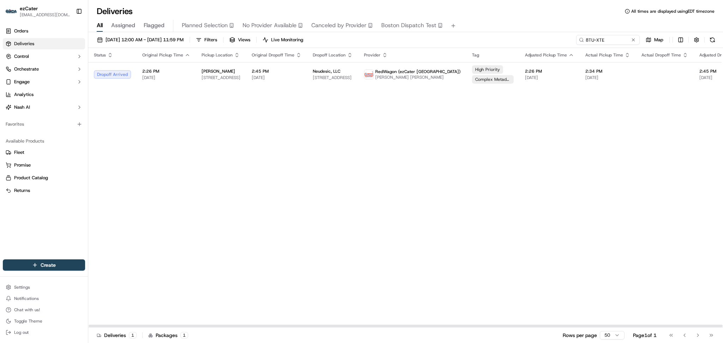
click at [588, 174] on div "Status Original Pickup Time Pickup Location Original Dropoff Time Dropoff Locat…" at bounding box center [475, 188] width 775 height 280
click at [43, 33] on link "Orders" at bounding box center [44, 30] width 82 height 11
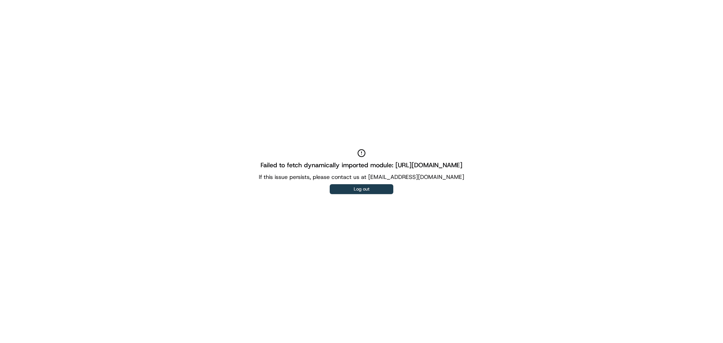
click at [376, 189] on button "Log out" at bounding box center [362, 189] width 64 height 10
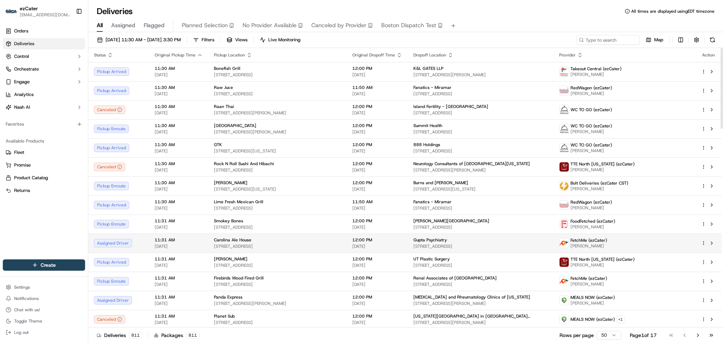
click at [191, 244] on span "[DATE]" at bounding box center [179, 247] width 48 height 6
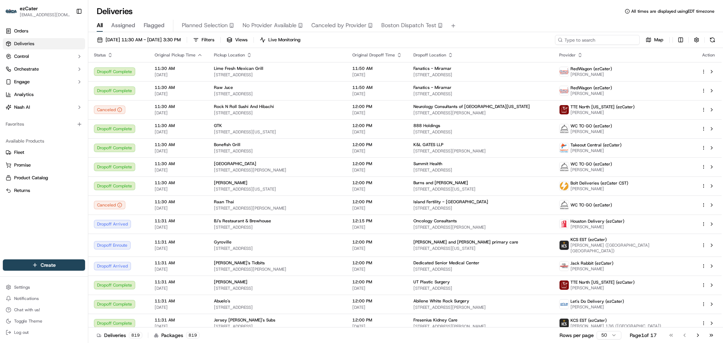
click at [628, 38] on input at bounding box center [597, 40] width 85 height 10
paste input "UCFAVK"
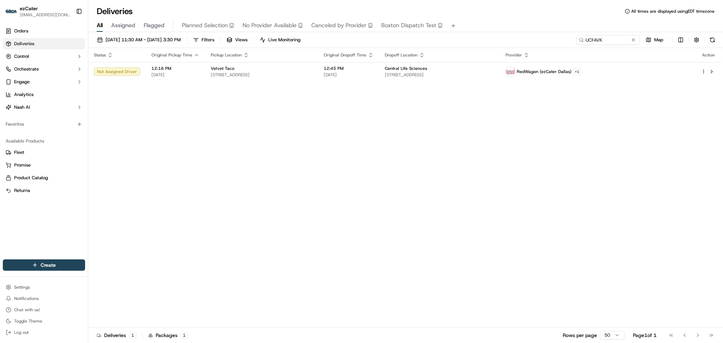
click at [598, 149] on div "Status Original Pickup Time Pickup Location Original Dropoff Time Dropoff Locat…" at bounding box center [405, 188] width 634 height 280
drag, startPoint x: 601, startPoint y: 41, endPoint x: 464, endPoint y: 29, distance: 137.5
click at [464, 29] on div "Deliveries All times are displayed using EDT timezone All Assigned Flagged Plan…" at bounding box center [405, 171] width 635 height 343
paste input "1R1GVP"
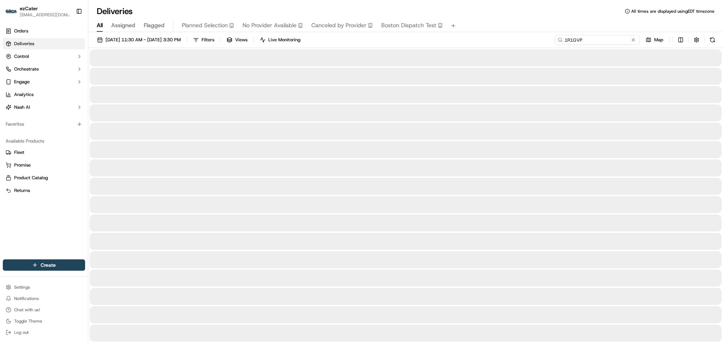
type input "1R1GVP"
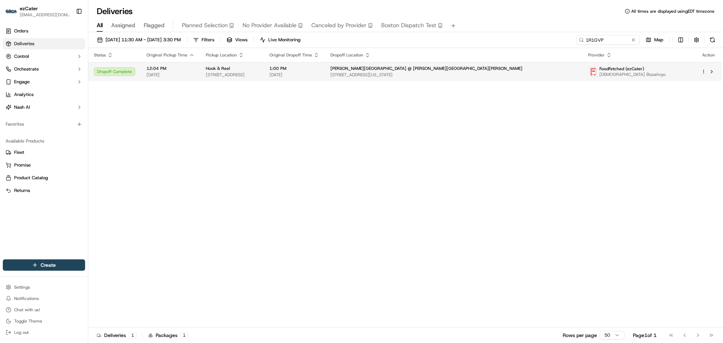
click at [264, 69] on td "Hook & Reel 3500 East-West Hwy #1431, Hyattsville, MD 20782, USA" at bounding box center [232, 71] width 64 height 19
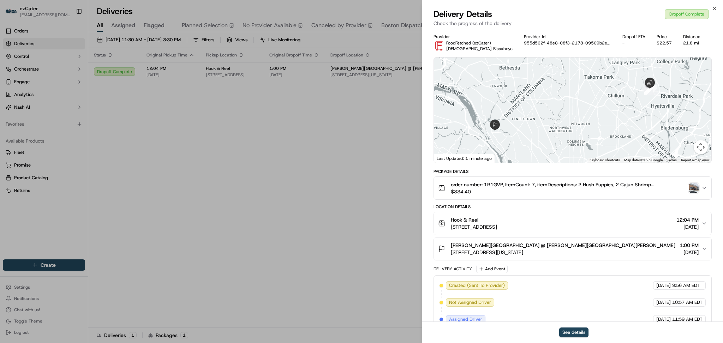
click at [691, 186] on img "button" at bounding box center [694, 188] width 10 height 10
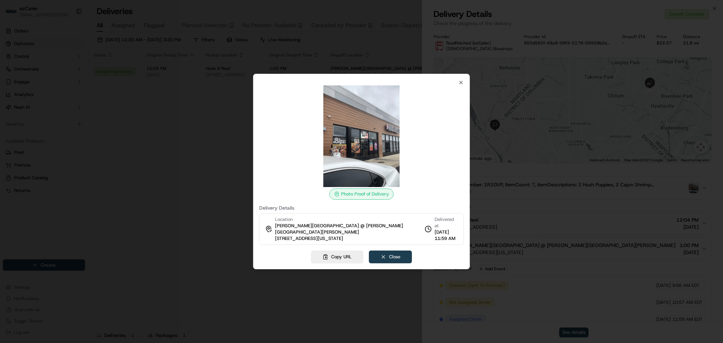
click at [398, 254] on button "Close" at bounding box center [390, 257] width 43 height 13
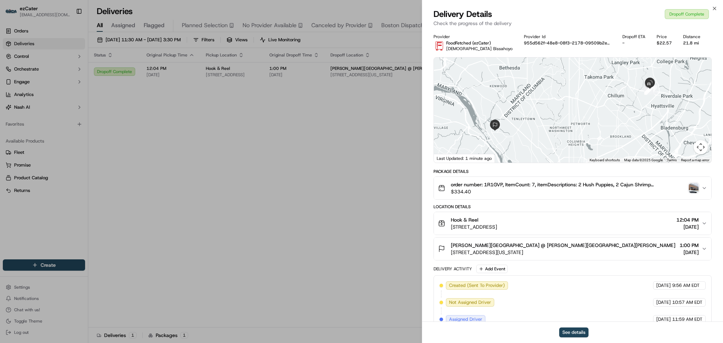
click at [697, 190] on img "button" at bounding box center [694, 188] width 10 height 10
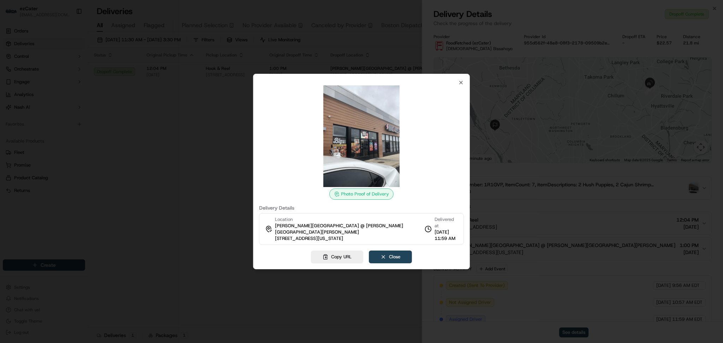
click at [207, 163] on div at bounding box center [361, 171] width 723 height 343
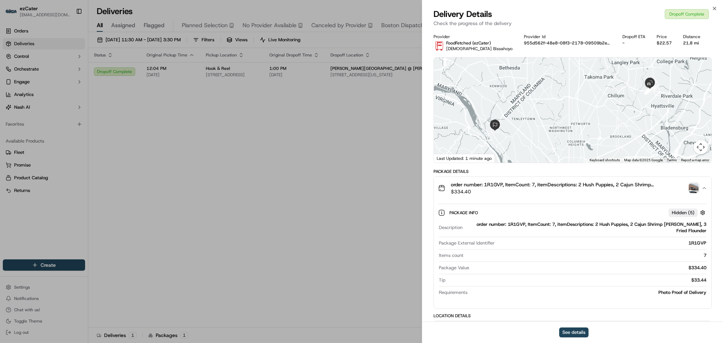
scroll to position [234, 0]
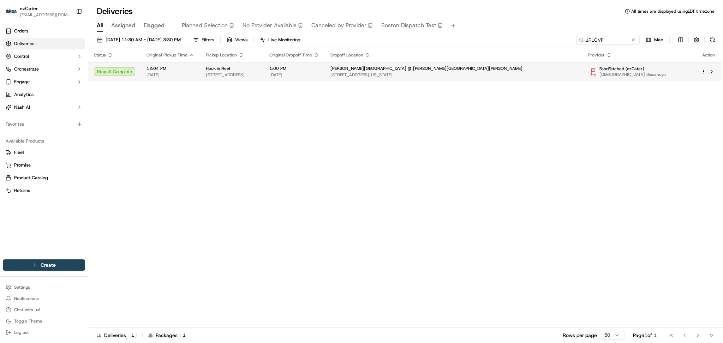
click at [644, 66] on span "FoodFetched (ezCater)" at bounding box center [622, 69] width 45 height 6
drag, startPoint x: 669, startPoint y: 187, endPoint x: 646, endPoint y: 142, distance: 51.2
click at [669, 187] on div "Status Original Pickup Time Pickup Location Original Dropoff Time Dropoff Locat…" at bounding box center [405, 188] width 634 height 280
paste input "KT6EQ3"
drag, startPoint x: 607, startPoint y: 36, endPoint x: 449, endPoint y: 35, distance: 158.2
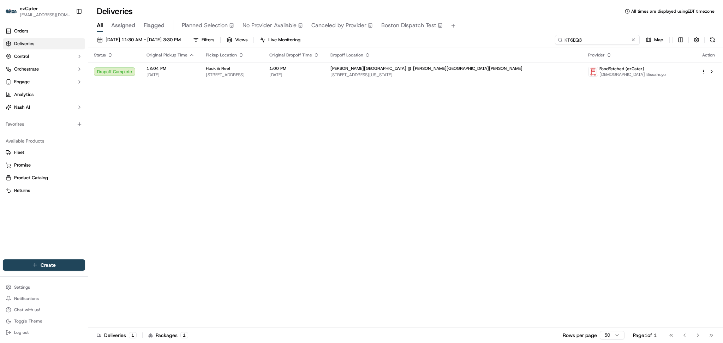
click at [449, 35] on div "09/17/2025 11:30 AM - 09/17/2025 3:30 PM Filters Views Live Monitoring KT6EQ3 M…" at bounding box center [405, 41] width 635 height 13
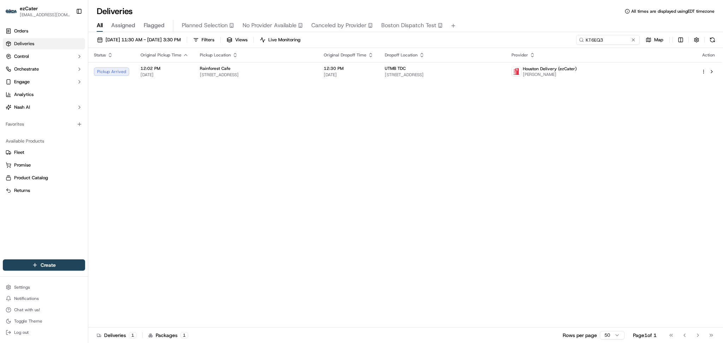
drag, startPoint x: 666, startPoint y: 153, endPoint x: 647, endPoint y: 100, distance: 56.8
click at [667, 147] on div "Status Original Pickup Time Pickup Location Original Dropoff Time Dropoff Locat…" at bounding box center [405, 188] width 634 height 280
drag, startPoint x: 617, startPoint y: 41, endPoint x: 448, endPoint y: 41, distance: 168.8
click at [448, 41] on div "09/17/2025 11:30 AM - 09/17/2025 3:30 PM Filters Views Live Monitoring KT6EQ3 M…" at bounding box center [405, 41] width 635 height 13
paste input "1R1GVP"
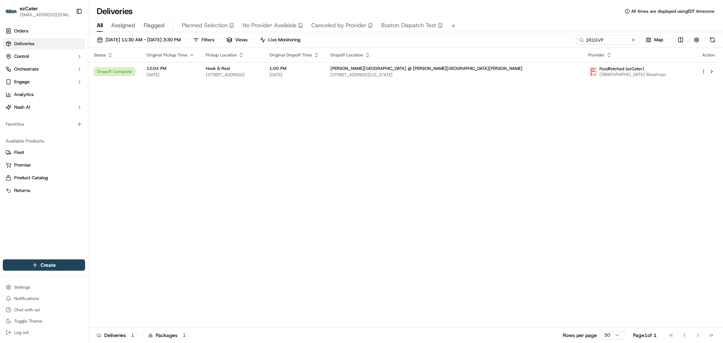
click at [574, 221] on div "Status Original Pickup Time Pickup Location Original Dropoff Time Dropoff Locat…" at bounding box center [405, 188] width 634 height 280
drag, startPoint x: 604, startPoint y: 36, endPoint x: 505, endPoint y: 36, distance: 98.9
click at [505, 36] on div "09/17/2025 11:30 AM - 09/17/2025 3:30 PM Filters Views Live Monitoring 1R1GVP M…" at bounding box center [405, 41] width 635 height 13
paste input "Q5R-PE8"
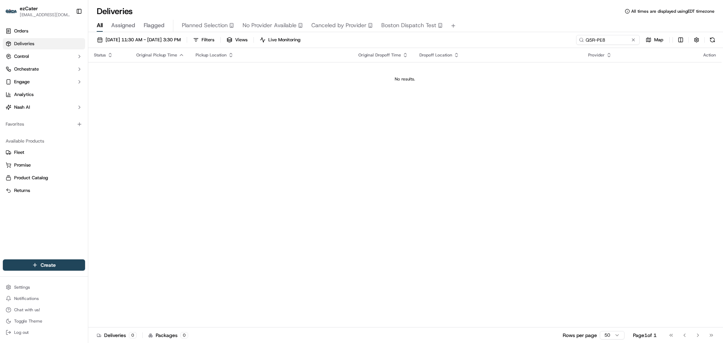
click at [659, 168] on div "Status Original Pickup Time Pickup Location Original Dropoff Time Dropoff Locat…" at bounding box center [405, 188] width 634 height 280
click at [609, 40] on input "Q5R-PE8" at bounding box center [597, 40] width 85 height 10
click at [580, 40] on input "Q5R-PE8" at bounding box center [597, 40] width 85 height 10
click at [576, 42] on input "Q5R-PE8" at bounding box center [597, 40] width 85 height 10
click at [610, 166] on div "Status Original Pickup Time Pickup Location Original Dropoff Time Dropoff Locat…" at bounding box center [405, 188] width 634 height 280
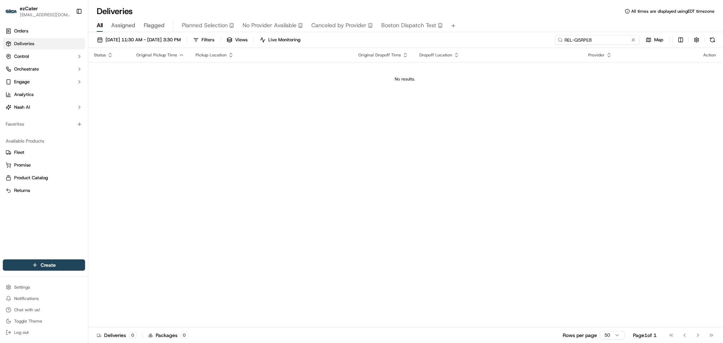
drag, startPoint x: 620, startPoint y: 37, endPoint x: 525, endPoint y: 37, distance: 95.3
click at [525, 37] on div "09/17/2025 11:30 AM - 09/17/2025 3:30 PM Filters Views Live Monitoring REL-Q5RP…" at bounding box center [405, 41] width 635 height 13
paste input "608-HX3"
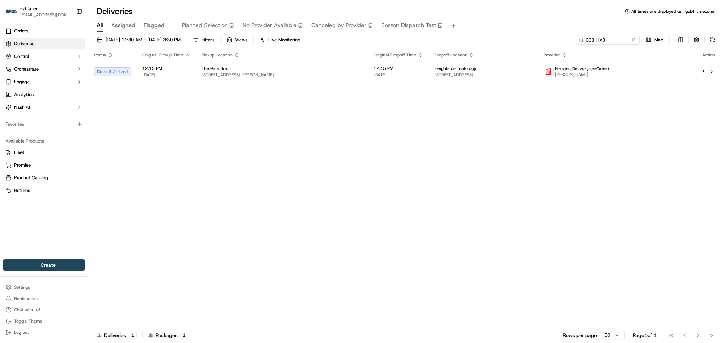
click at [458, 82] on div "Status Original Pickup Time Pickup Location Original Dropoff Time Dropoff Locat…" at bounding box center [405, 188] width 634 height 280
click at [460, 73] on span "2120 Ashland St, Houston, TX 77008, USA" at bounding box center [483, 75] width 97 height 6
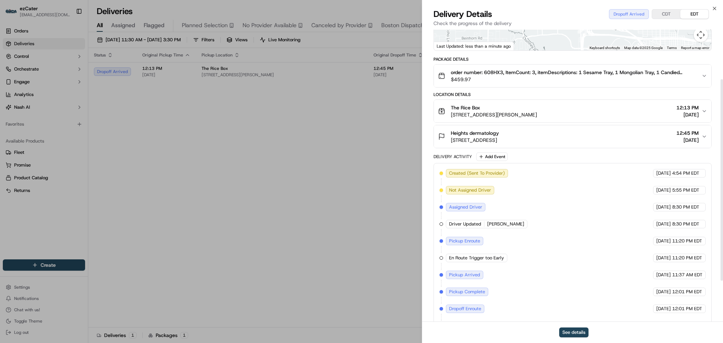
scroll to position [131, 0]
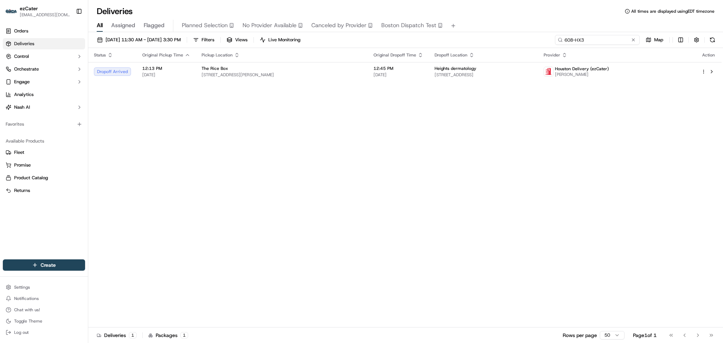
drag, startPoint x: 617, startPoint y: 39, endPoint x: 540, endPoint y: 39, distance: 77.0
click at [540, 39] on div "09/17/2025 11:30 AM - 09/17/2025 3:30 PM Filters Views Live Monitoring 608-HX3 …" at bounding box center [405, 41] width 635 height 13
paste input "YE5X8R"
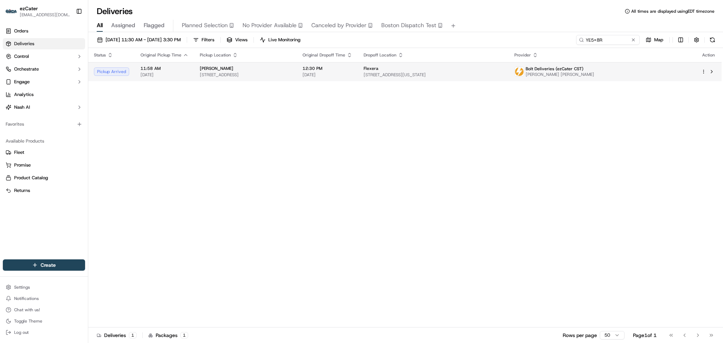
click at [594, 73] on span "Ray Earl Robinson" at bounding box center [560, 75] width 69 height 6
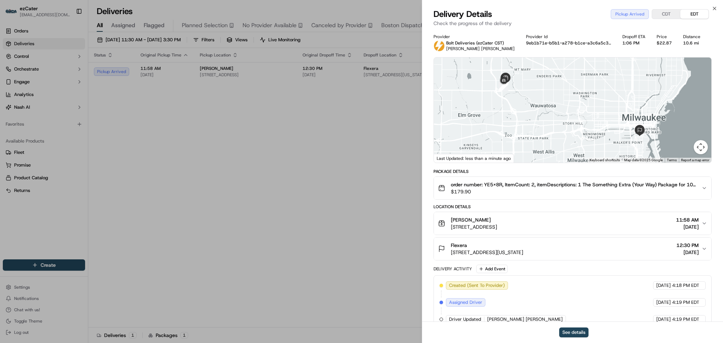
scroll to position [46, 0]
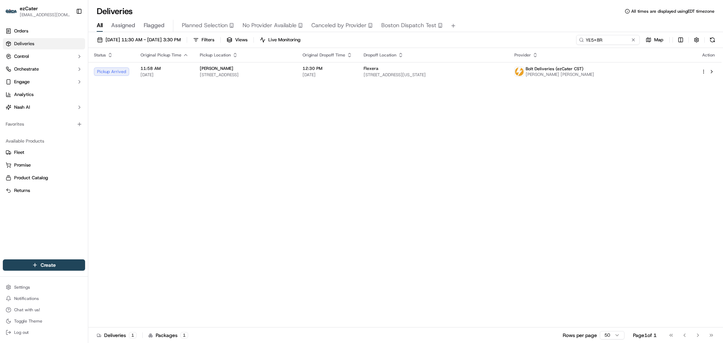
click at [607, 32] on div "All Assigned Flagged Planned Selection No Provider Available Canceled by Provid…" at bounding box center [405, 26] width 635 height 12
drag, startPoint x: 605, startPoint y: 40, endPoint x: 475, endPoint y: 39, distance: 130.7
click at [475, 39] on div "09/17/2025 11:30 AM - 09/17/2025 3:30 PM Filters Views Live Monitoring YE5X8R M…" at bounding box center [405, 41] width 635 height 13
paste input "P7W9FC"
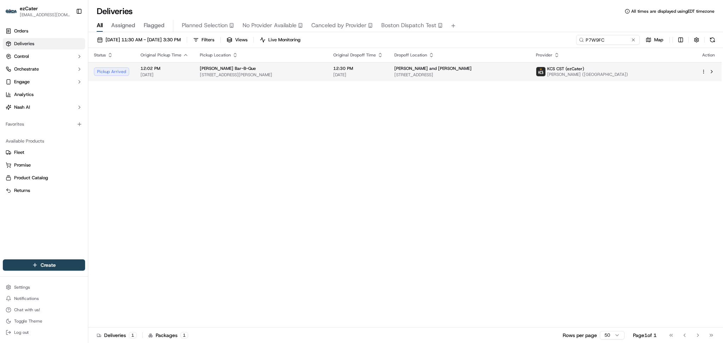
click at [628, 70] on div "KCS CST (ezCater)" at bounding box center [587, 69] width 81 height 6
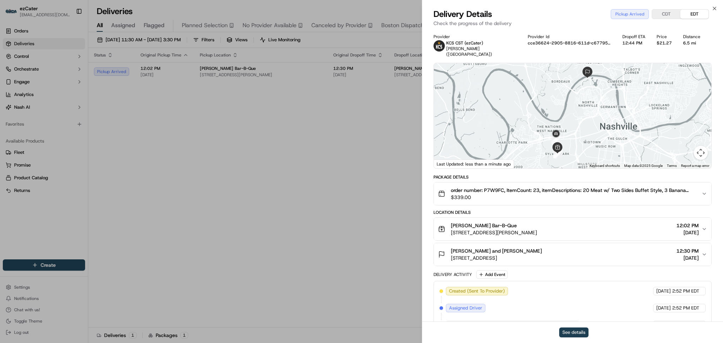
click at [578, 332] on button "See details" at bounding box center [573, 333] width 29 height 10
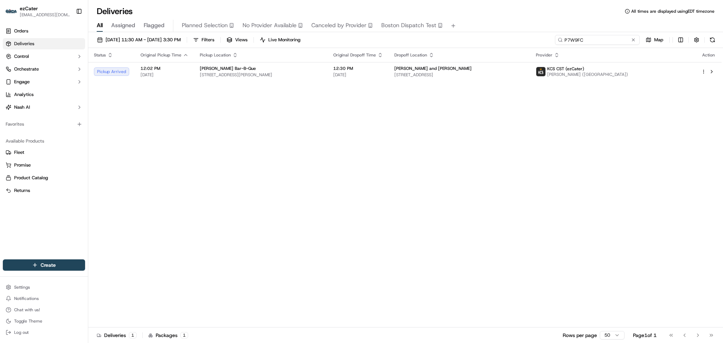
drag, startPoint x: 613, startPoint y: 40, endPoint x: 475, endPoint y: 40, distance: 137.7
click at [475, 40] on div "09/17/2025 11:30 AM - 09/17/2025 3:30 PM Filters Views Live Monitoring P7W9FC M…" at bounding box center [405, 41] width 635 height 13
paste input "YE5X8R"
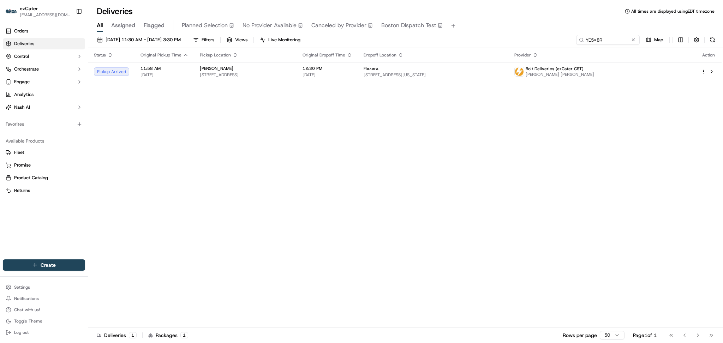
drag, startPoint x: 619, startPoint y: 154, endPoint x: 618, endPoint y: 136, distance: 17.7
click at [619, 152] on div "Status Original Pickup Time Pickup Location Original Dropoff Time Dropoff Locat…" at bounding box center [405, 188] width 634 height 280
drag, startPoint x: 609, startPoint y: 39, endPoint x: 433, endPoint y: 38, distance: 176.6
click at [433, 38] on div "09/17/2025 11:30 AM - 09/17/2025 3:30 PM Filters Views Live Monitoring YE5X8R M…" at bounding box center [405, 41] width 635 height 13
paste input "KT6EQ3"
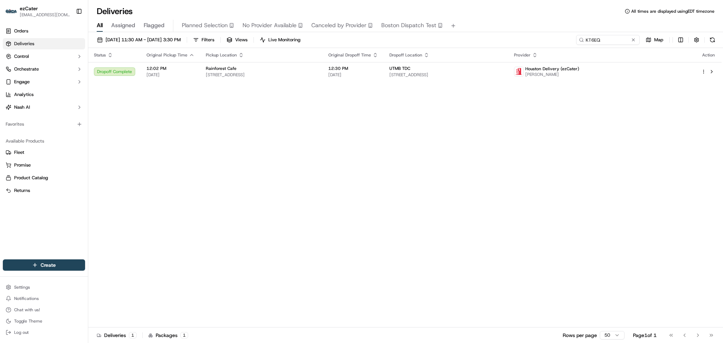
click at [609, 117] on div "Status Original Pickup Time Pickup Location Original Dropoff Time Dropoff Locat…" at bounding box center [405, 188] width 634 height 280
drag, startPoint x: 594, startPoint y: 41, endPoint x: 528, endPoint y: 41, distance: 65.7
click at [528, 41] on div "09/17/2025 11:30 AM - 09/17/2025 3:30 PM Filters Views Live Monitoring KT6EQ Map" at bounding box center [405, 41] width 635 height 13
paste input "YE5X8R"
drag, startPoint x: 594, startPoint y: 136, endPoint x: 588, endPoint y: 81, distance: 55.4
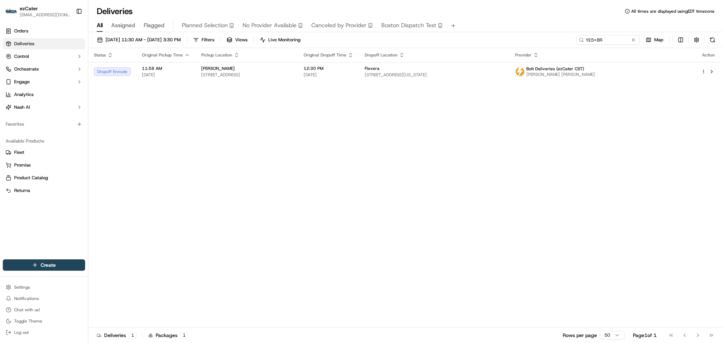
click at [594, 136] on div "Status Original Pickup Time Pickup Location Original Dropoff Time Dropoff Locat…" at bounding box center [405, 188] width 634 height 280
drag, startPoint x: 608, startPoint y: 36, endPoint x: 460, endPoint y: 35, distance: 148.3
click at [460, 35] on div "09/17/2025 11:30 AM - 09/17/2025 3:30 PM Filters Views Live Monitoring YE5X8R M…" at bounding box center [405, 41] width 635 height 13
paste input "1R1GVP"
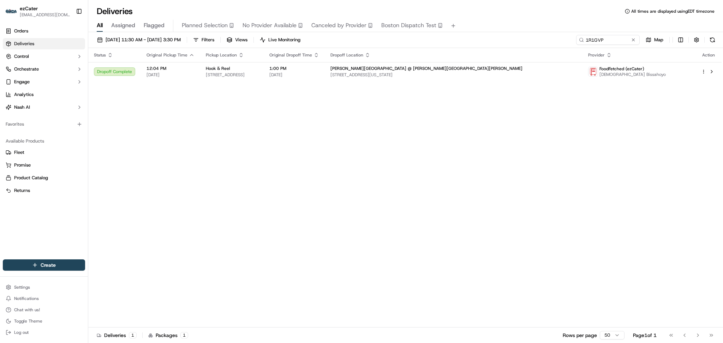
click at [614, 203] on div "Status Original Pickup Time Pickup Location Original Dropoff Time Dropoff Locat…" at bounding box center [405, 188] width 634 height 280
paste input "0THMA7"
drag, startPoint x: 615, startPoint y: 37, endPoint x: 514, endPoint y: 37, distance: 101.0
click at [514, 37] on div "09/17/2025 11:30 AM - 09/17/2025 3:30 PM Filters Views Live Monitoring 0THMA7 M…" at bounding box center [405, 41] width 635 height 13
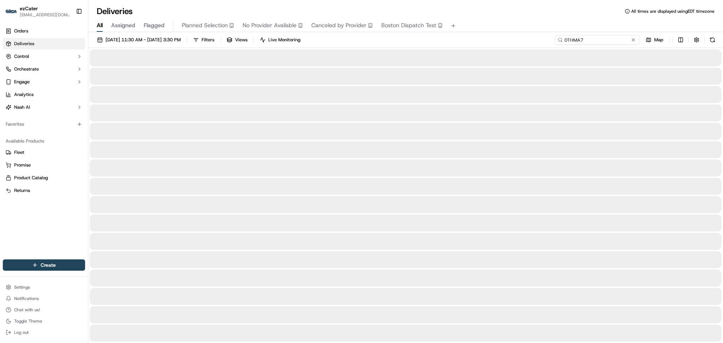
type input "0THMA7"
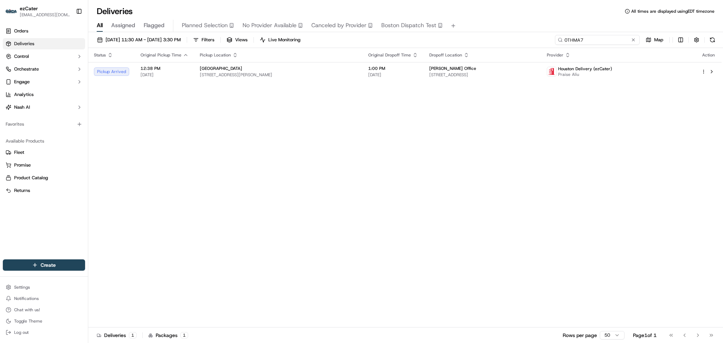
drag, startPoint x: 614, startPoint y: 37, endPoint x: 537, endPoint y: 40, distance: 77.0
click at [538, 40] on div "09/17/2025 11:30 AM - 09/17/2025 3:30 PM Filters Views Live Monitoring 0THMA7 M…" at bounding box center [405, 41] width 635 height 13
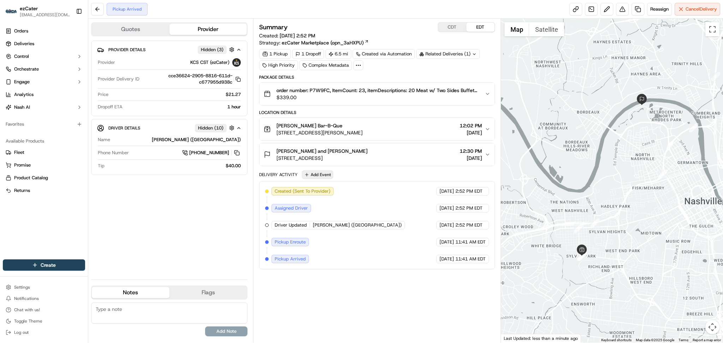
click at [314, 174] on button "Add Event" at bounding box center [317, 175] width 31 height 8
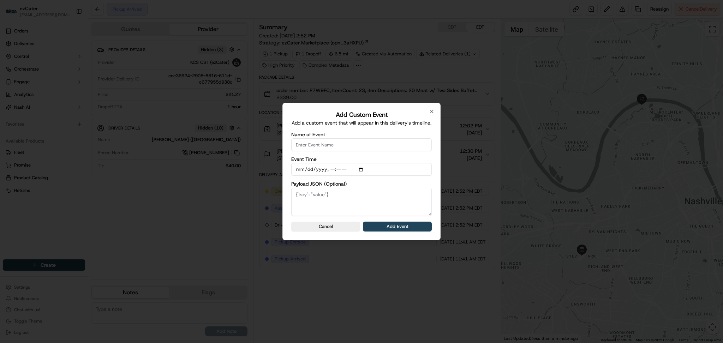
click at [329, 148] on input "Name of Event" at bounding box center [361, 144] width 141 height 13
type input "CP Not Ready"
click at [374, 227] on button "Add Event" at bounding box center [397, 227] width 69 height 10
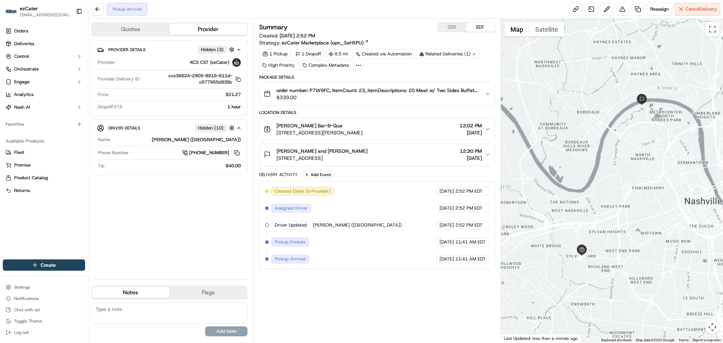
click at [144, 305] on textarea at bounding box center [169, 313] width 156 height 21
type textarea "DD cannot wait for the order - payment kept live"
click at [208, 328] on button "Add Note" at bounding box center [226, 332] width 42 height 10
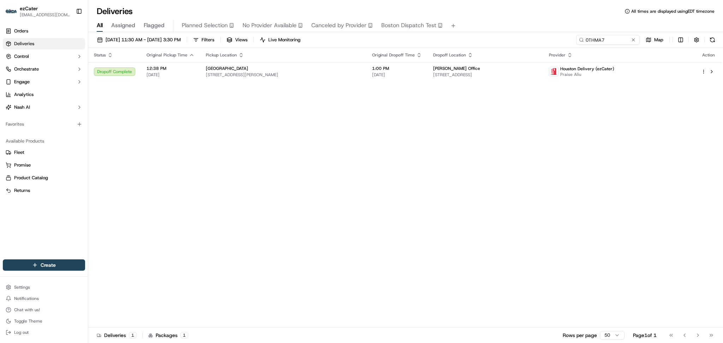
drag, startPoint x: 634, startPoint y: 183, endPoint x: 634, endPoint y: 167, distance: 16.2
click at [634, 177] on div "Status Original Pickup Time Pickup Location Original Dropoff Time Dropoff Locat…" at bounding box center [405, 188] width 634 height 280
paste input "FCU-UZW"
drag, startPoint x: 573, startPoint y: 41, endPoint x: 457, endPoint y: 39, distance: 116.2
click at [457, 39] on div "[DATE] 11:30 AM - [DATE] 3:30 PM Filters Views Live Monitoring 0THMA7 Map" at bounding box center [405, 41] width 635 height 13
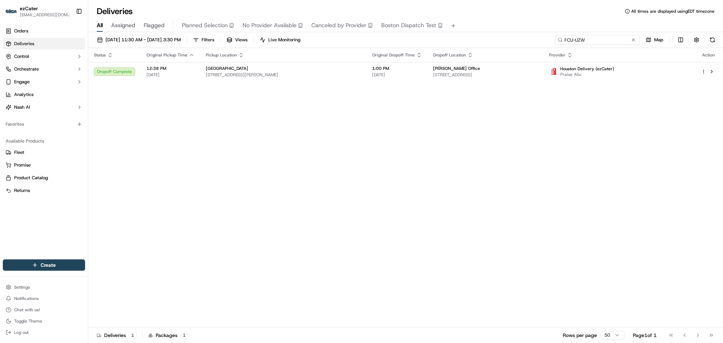
type input "FCU-UZW"
click at [633, 39] on button at bounding box center [633, 39] width 7 height 7
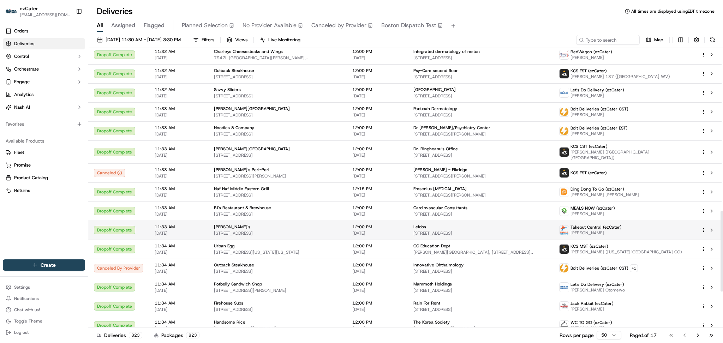
scroll to position [565, 0]
